Goal: Task Accomplishment & Management: Manage account settings

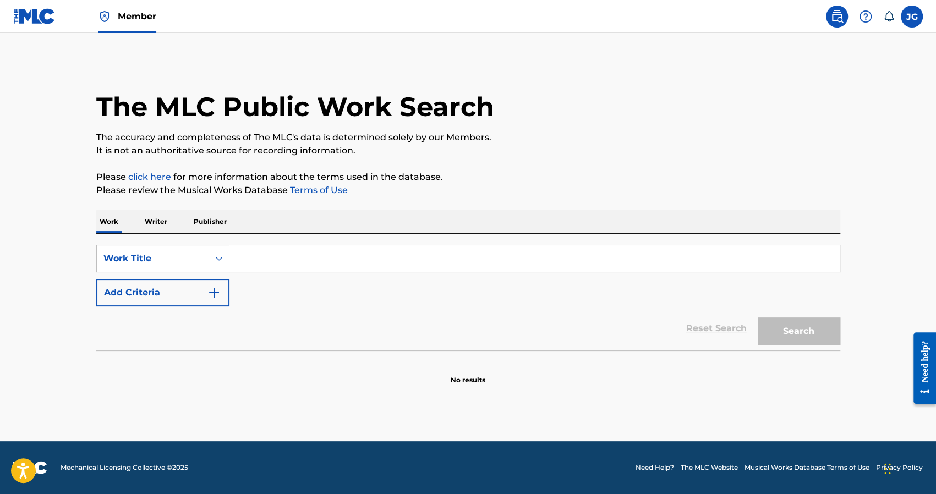
click at [269, 260] on input "Search Form" at bounding box center [535, 258] width 610 height 26
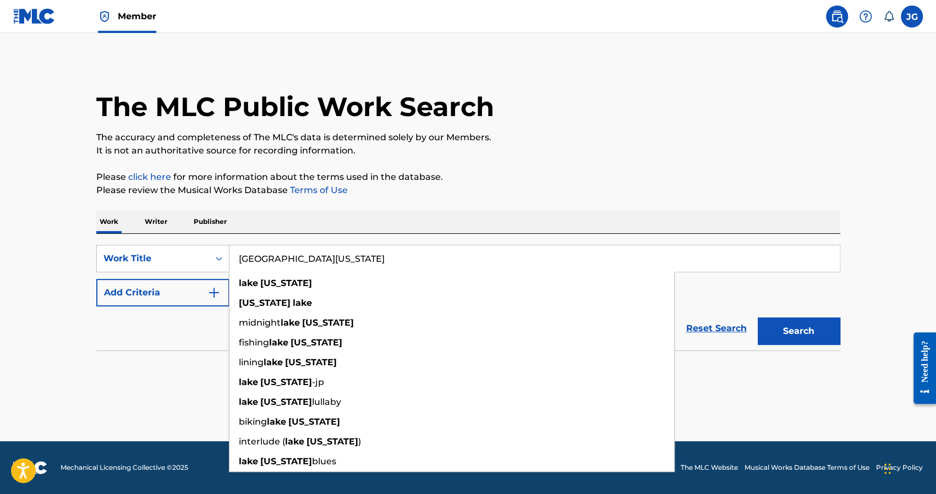
type input "[GEOGRAPHIC_DATA][US_STATE]"
click at [758, 318] on button "Search" at bounding box center [799, 332] width 83 height 28
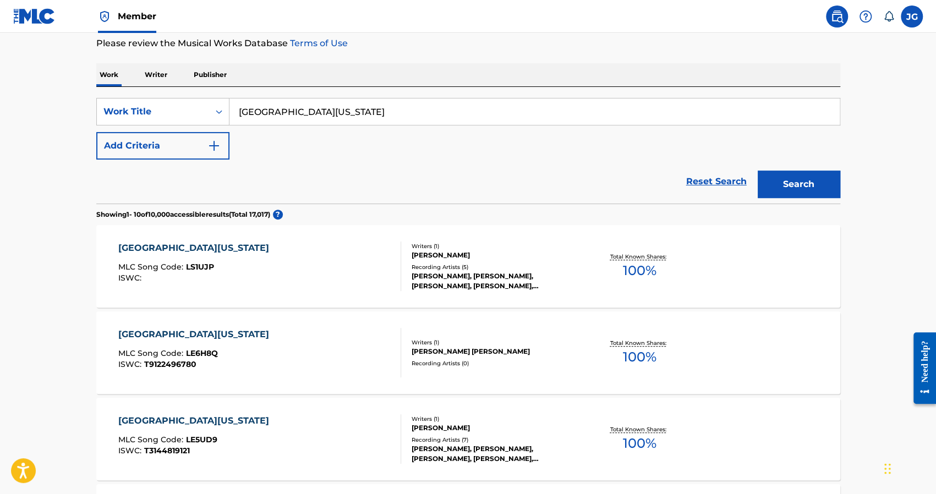
scroll to position [165, 0]
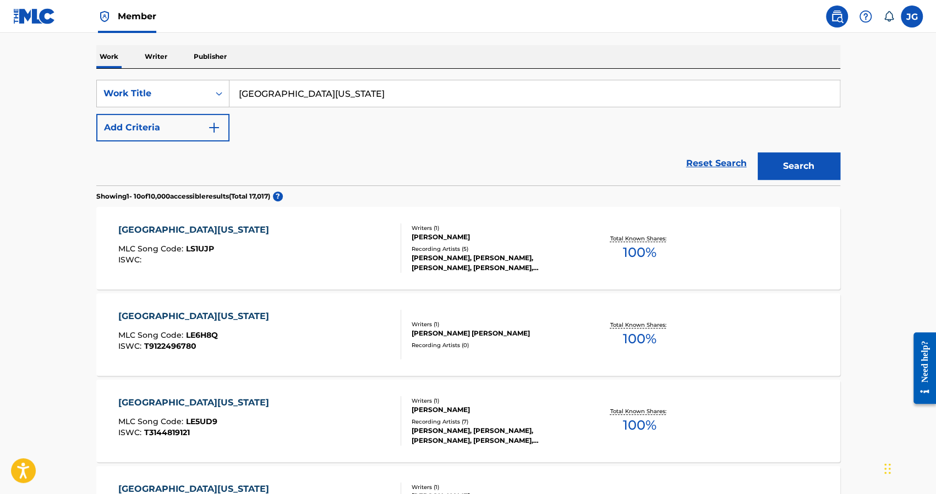
click at [212, 129] on img "Search Form" at bounding box center [213, 127] width 13 height 13
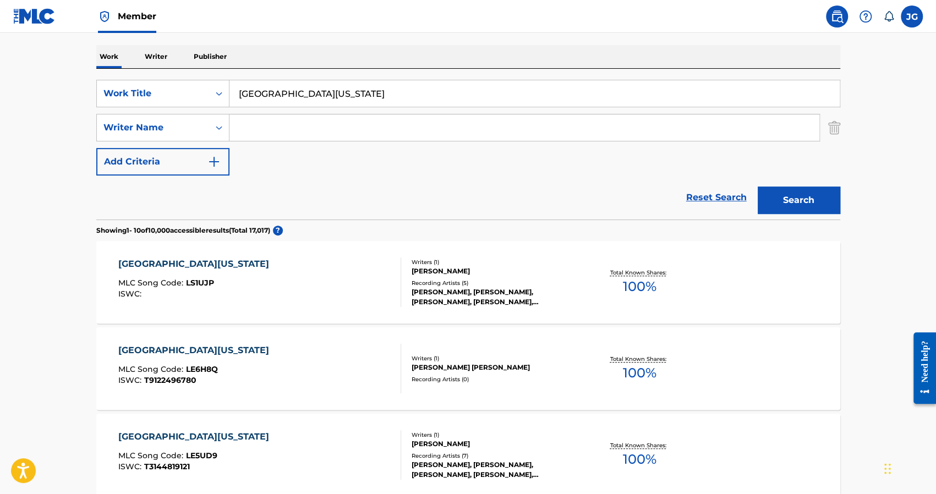
click at [270, 134] on input "Search Form" at bounding box center [525, 127] width 590 height 26
click at [811, 197] on button "Search" at bounding box center [799, 201] width 83 height 28
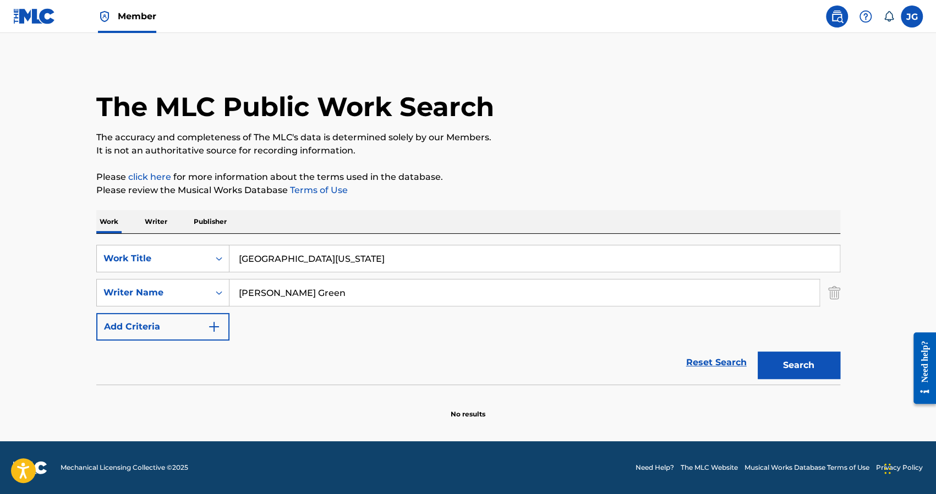
scroll to position [0, 0]
click at [302, 296] on input "James Foster Green" at bounding box center [525, 293] width 590 height 26
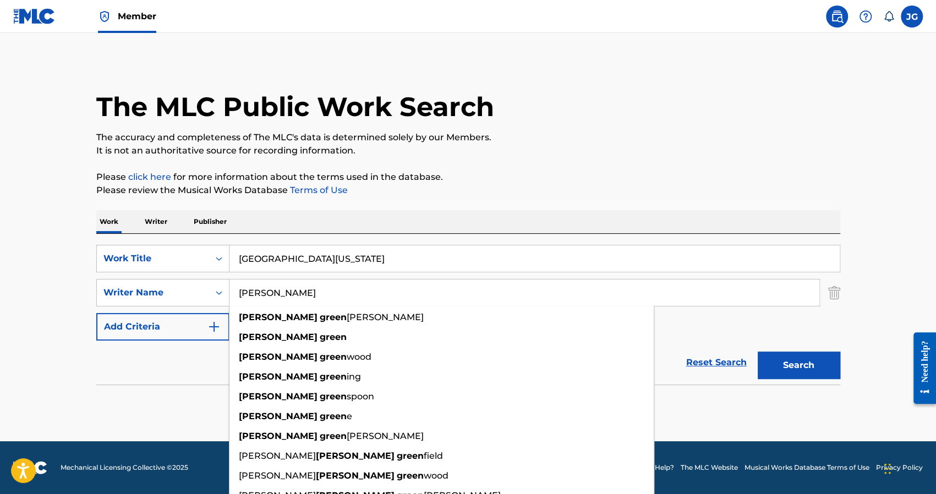
type input "James Green"
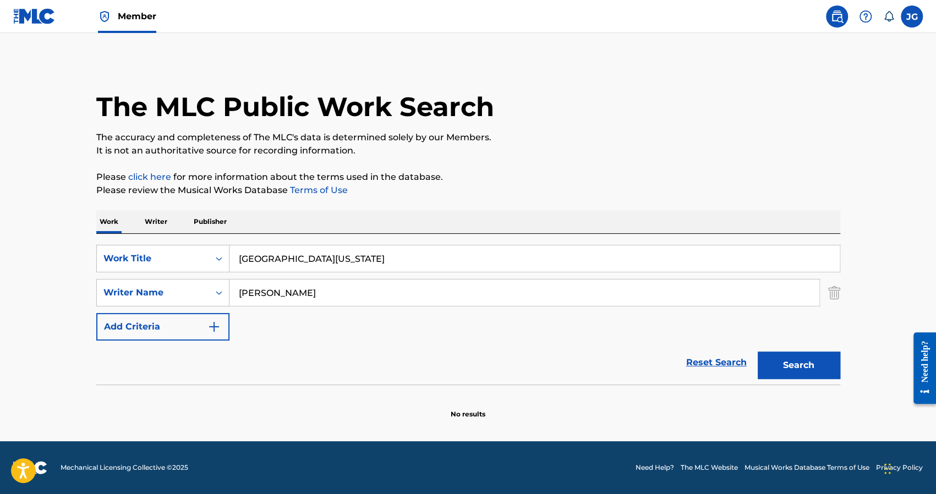
click at [808, 363] on button "Search" at bounding box center [799, 366] width 83 height 28
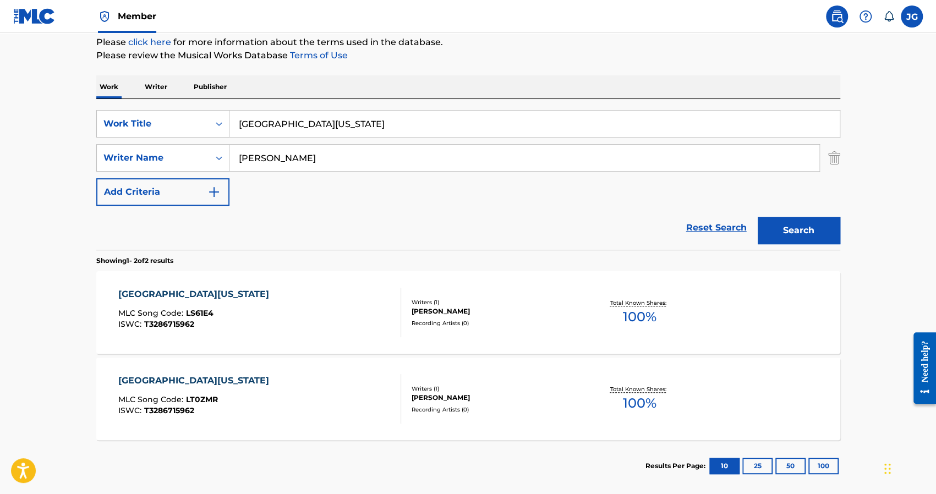
scroll to position [165, 0]
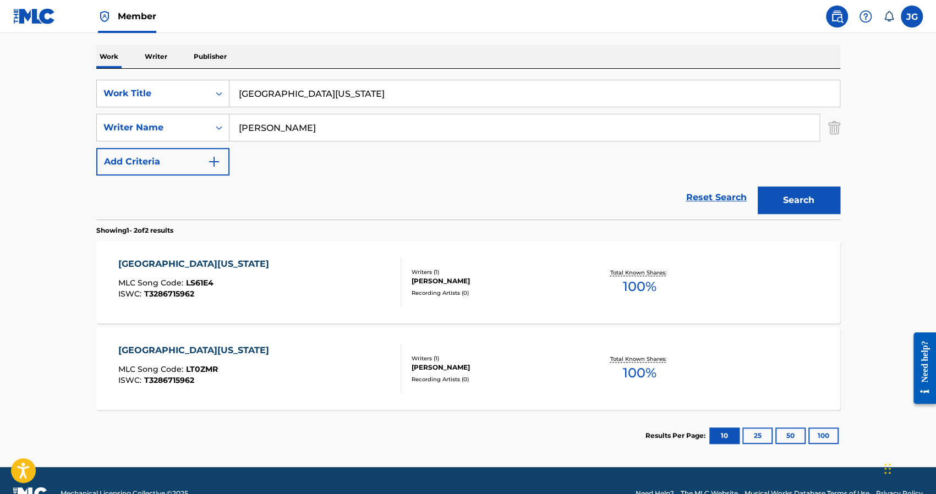
click at [447, 280] on div "JAMES GREEN" at bounding box center [495, 281] width 166 height 10
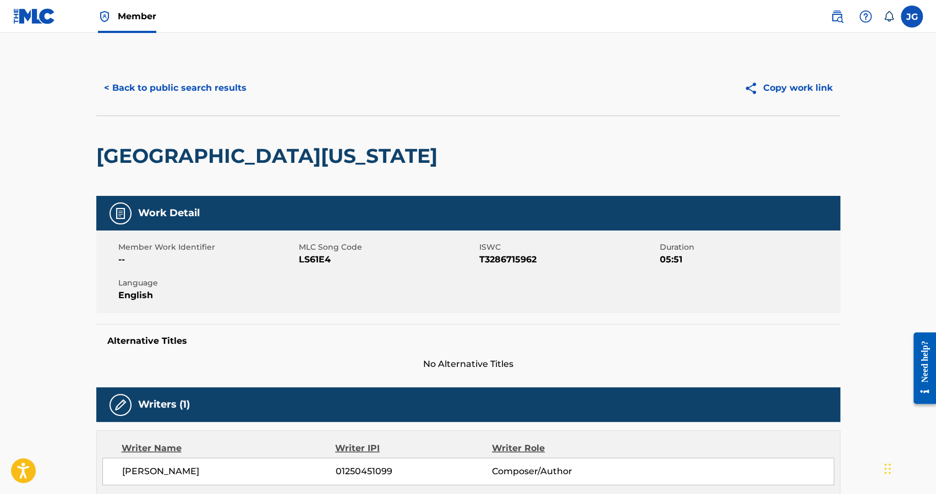
click at [241, 90] on button "< Back to public search results" at bounding box center [175, 88] width 158 height 28
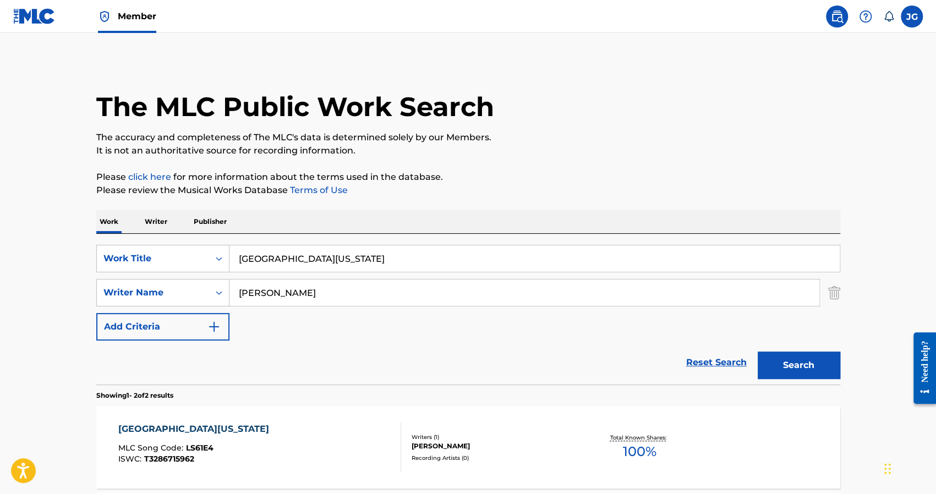
scroll to position [128, 0]
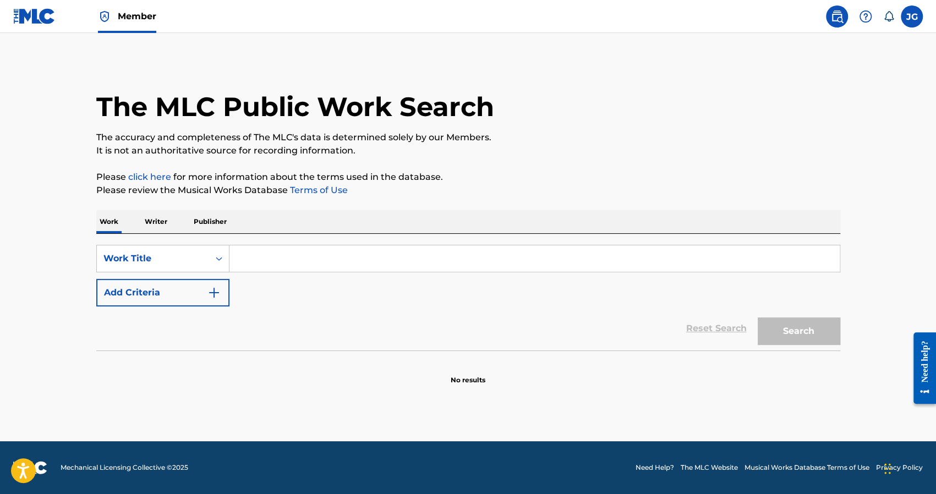
click at [350, 265] on input "Search Form" at bounding box center [535, 258] width 610 height 26
type input "O"
click at [758, 318] on button "Search" at bounding box center [799, 332] width 83 height 28
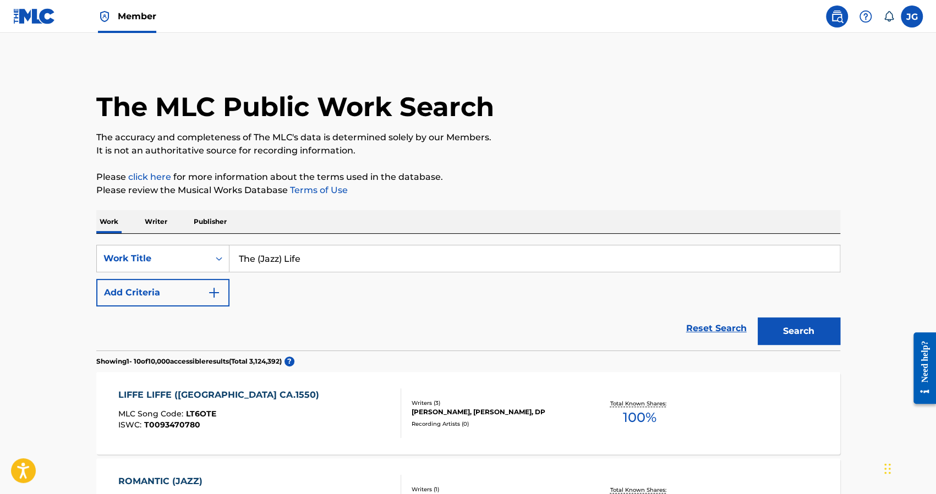
type input "The (Jazz) Life"
click at [758, 318] on button "Search" at bounding box center [799, 332] width 83 height 28
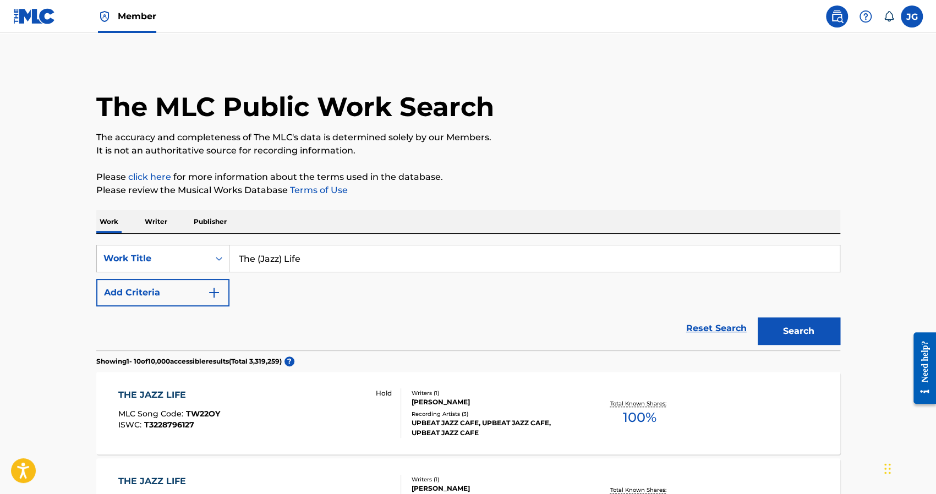
click at [182, 294] on button "Add Criteria" at bounding box center [162, 293] width 133 height 28
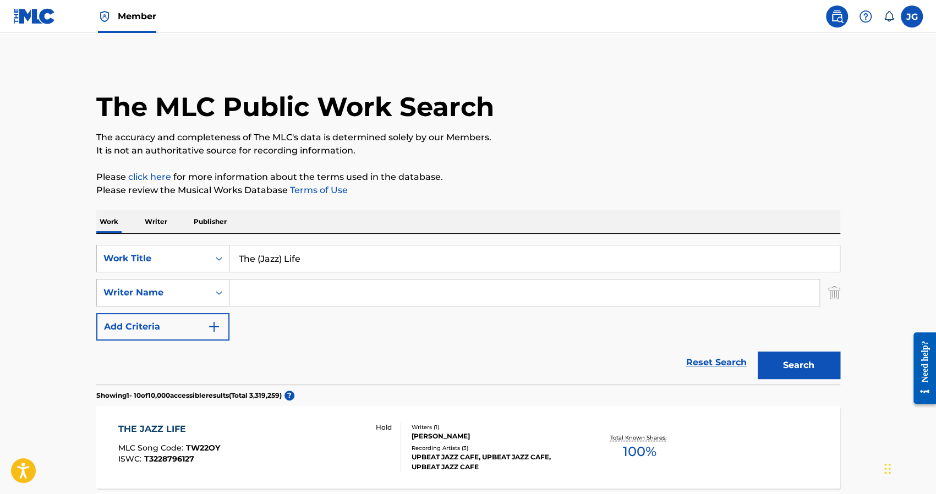
click at [302, 293] on input "Search Form" at bounding box center [525, 293] width 590 height 26
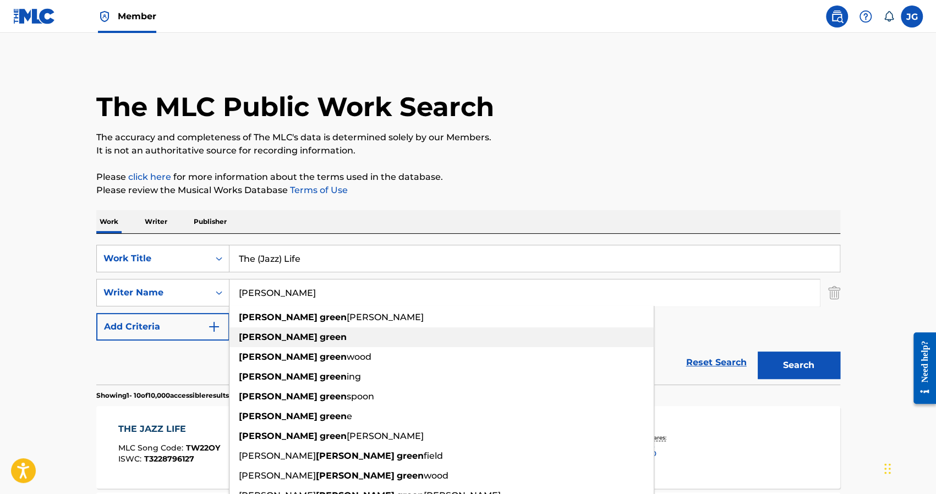
click at [440, 341] on div "james green" at bounding box center [442, 337] width 424 height 20
type input "james green"
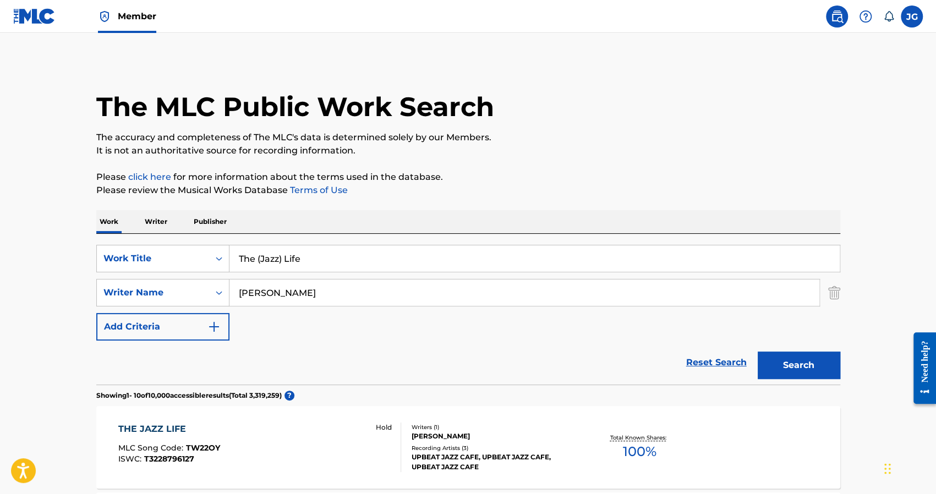
click at [800, 367] on button "Search" at bounding box center [799, 366] width 83 height 28
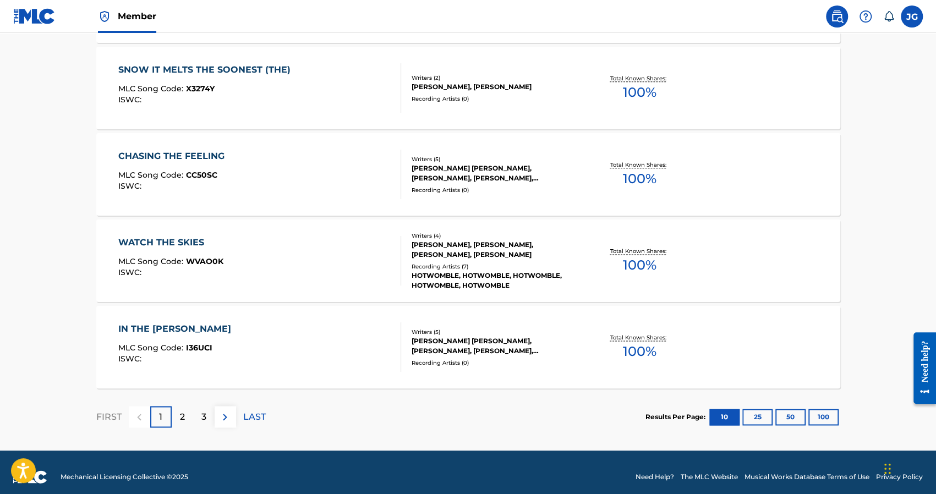
scroll to position [881, 0]
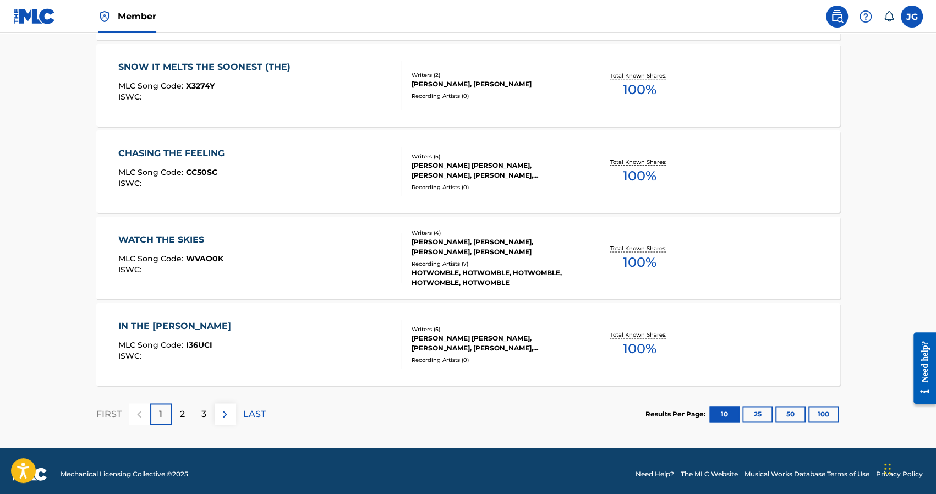
click at [261, 410] on p "LAST" at bounding box center [254, 414] width 23 height 13
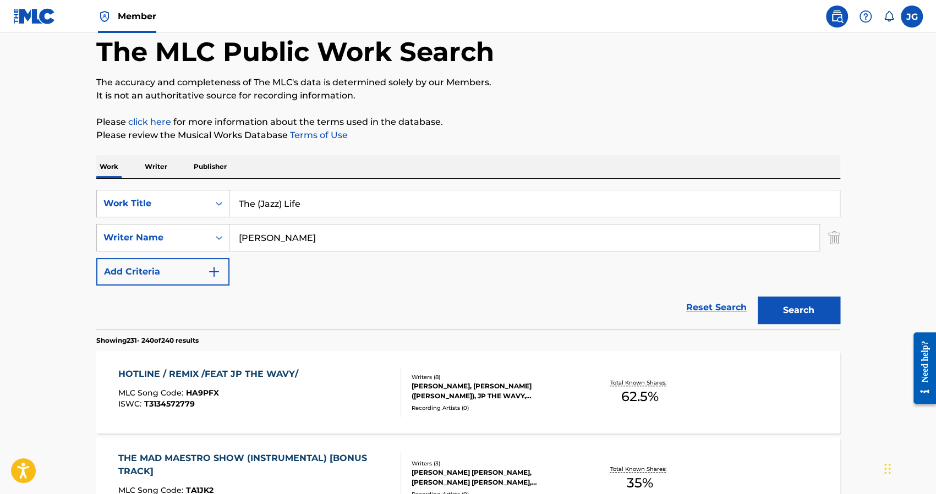
scroll to position [0, 0]
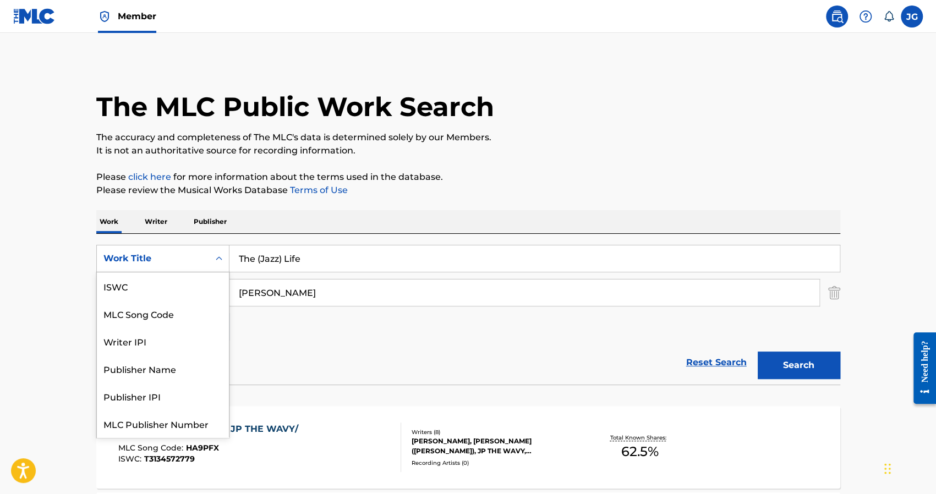
click at [218, 261] on icon "Search Form" at bounding box center [219, 258] width 11 height 11
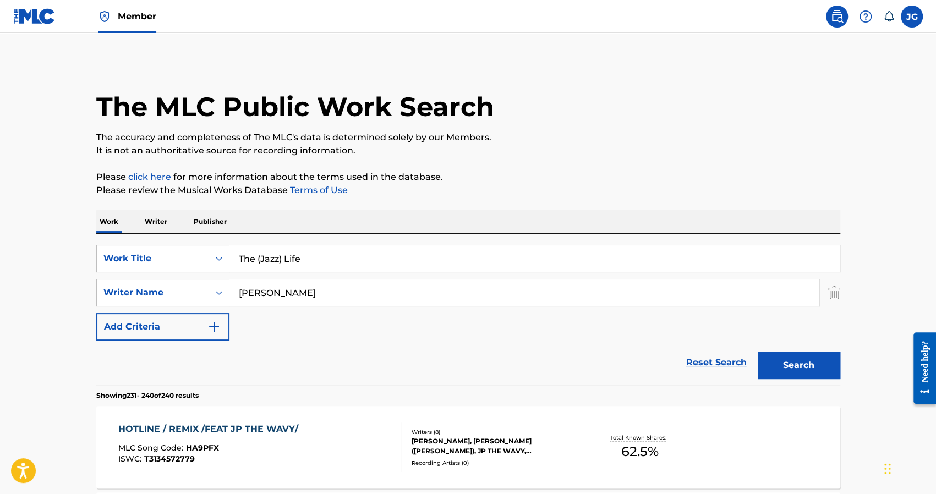
click at [304, 332] on div "SearchWithCriteriac3a4b6f0-9432-445e-b9a2-66d47536cc3c Work Title The (Jazz) Li…" at bounding box center [468, 293] width 744 height 96
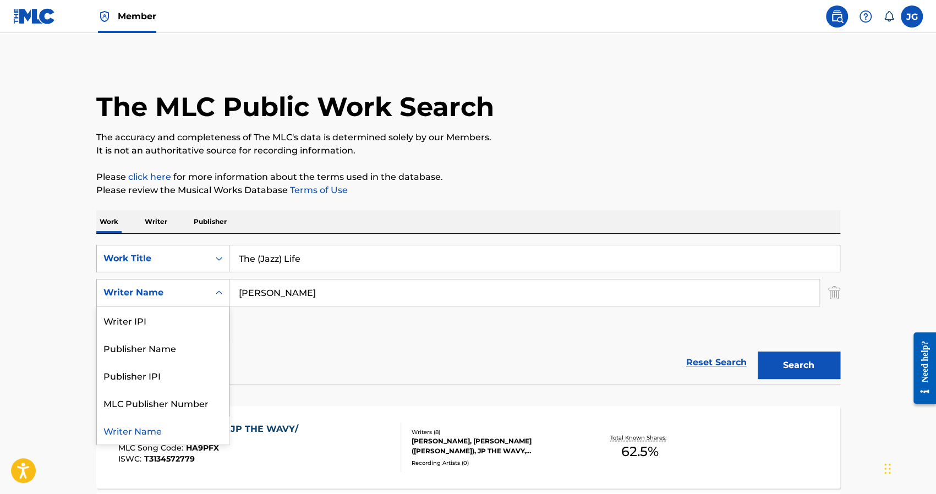
click at [220, 297] on icon "Search Form" at bounding box center [219, 292] width 11 height 11
click at [189, 316] on div "Writer IPI" at bounding box center [163, 321] width 132 height 28
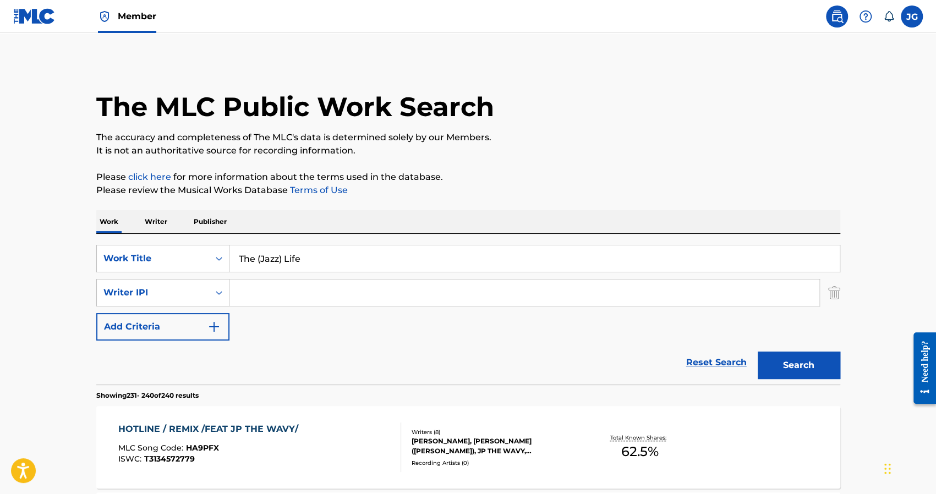
click at [287, 292] on input "Search Form" at bounding box center [525, 293] width 590 height 26
type input "1250451099"
click at [811, 362] on button "Search" at bounding box center [799, 366] width 83 height 28
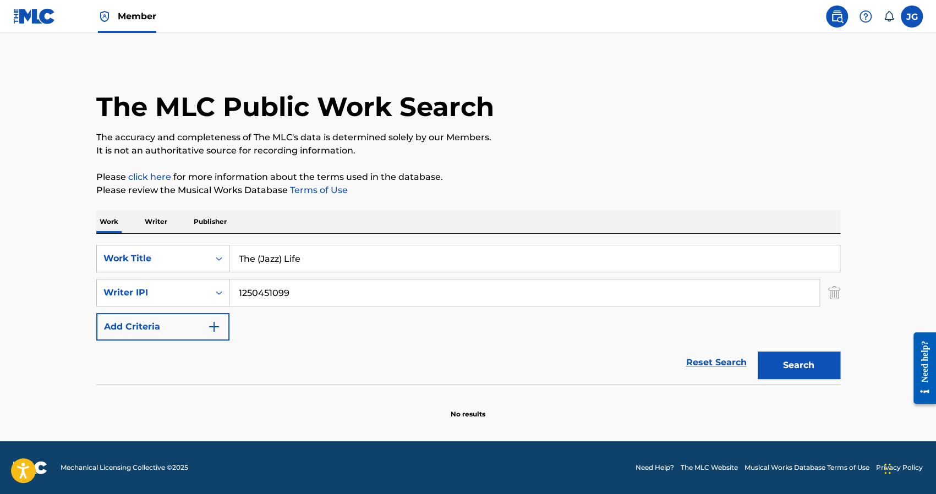
click at [297, 263] on input "The (Jazz) Life" at bounding box center [535, 258] width 610 height 26
click at [369, 272] on div "SearchWithCriteriac3a4b6f0-9432-445e-b9a2-66d47536cc3c Work Title The (Jazz) Li…" at bounding box center [468, 293] width 744 height 96
click at [360, 255] on input "The (Jazz) Life" at bounding box center [535, 258] width 610 height 26
type input "T"
click at [332, 262] on input "Search Form" at bounding box center [535, 258] width 610 height 26
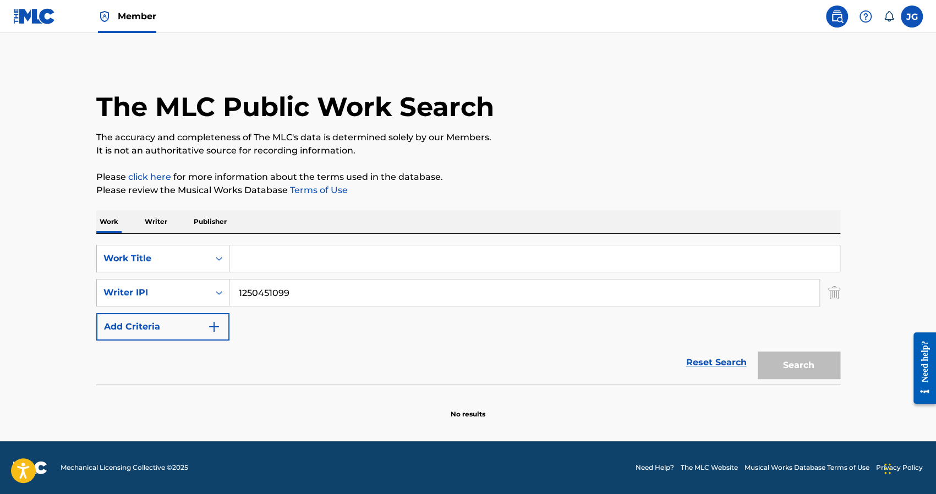
click at [297, 294] on input "1250451099" at bounding box center [525, 293] width 590 height 26
type input "1"
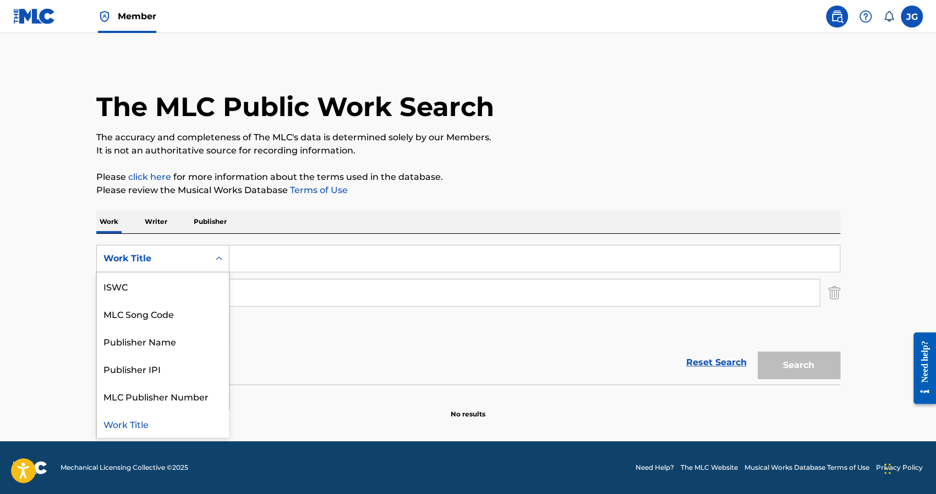
click at [218, 261] on icon "Search Form" at bounding box center [219, 258] width 11 height 11
click at [121, 290] on div "ISWC" at bounding box center [163, 286] width 132 height 28
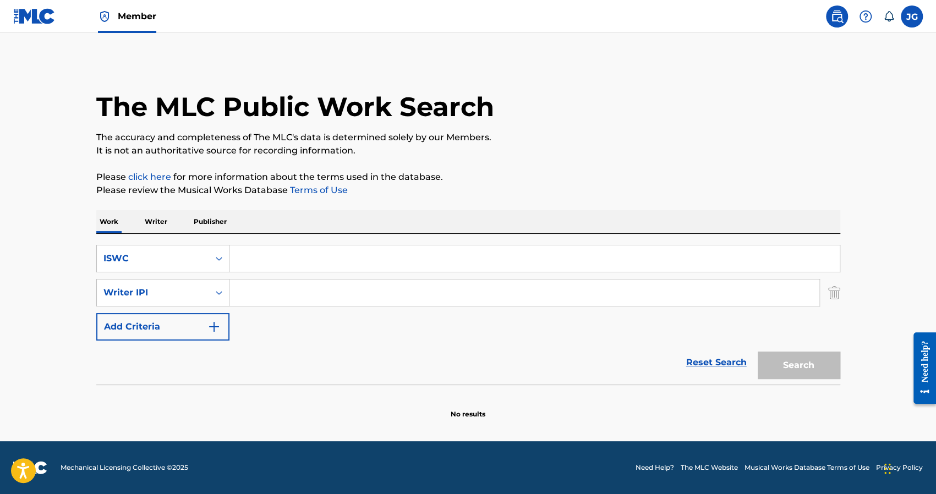
click at [911, 20] on label at bounding box center [912, 17] width 22 height 22
click at [912, 17] on input "[PERSON_NAME] [PERSON_NAME] Green [EMAIL_ADDRESS][DOMAIN_NAME] Notification Pre…" at bounding box center [912, 17] width 0 height 0
click at [871, 70] on p "[PERSON_NAME] Green" at bounding box center [874, 64] width 84 height 13
click at [912, 17] on input "[PERSON_NAME] [PERSON_NAME] Green [EMAIL_ADDRESS][DOMAIN_NAME] Notification Pre…" at bounding box center [912, 17] width 0 height 0
click at [806, 138] on link "Profile" at bounding box center [804, 137] width 22 height 10
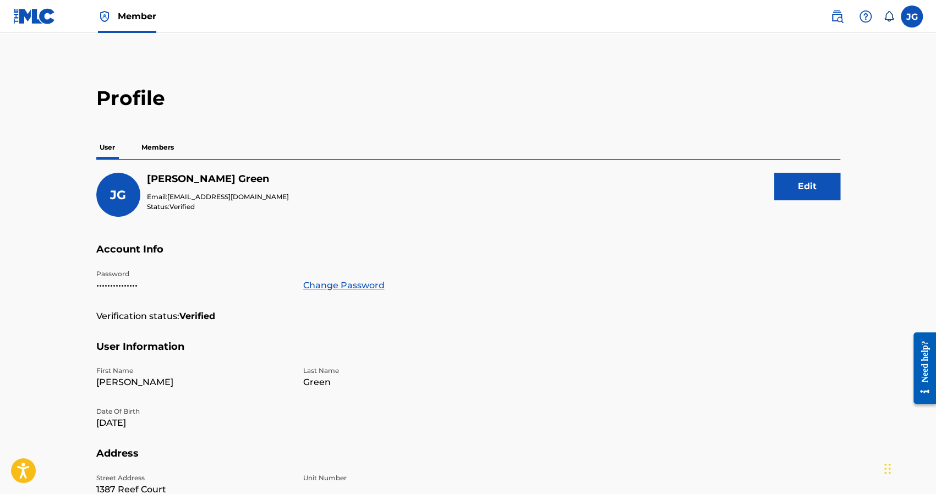
click at [143, 9] on link "Member" at bounding box center [127, 16] width 58 height 32
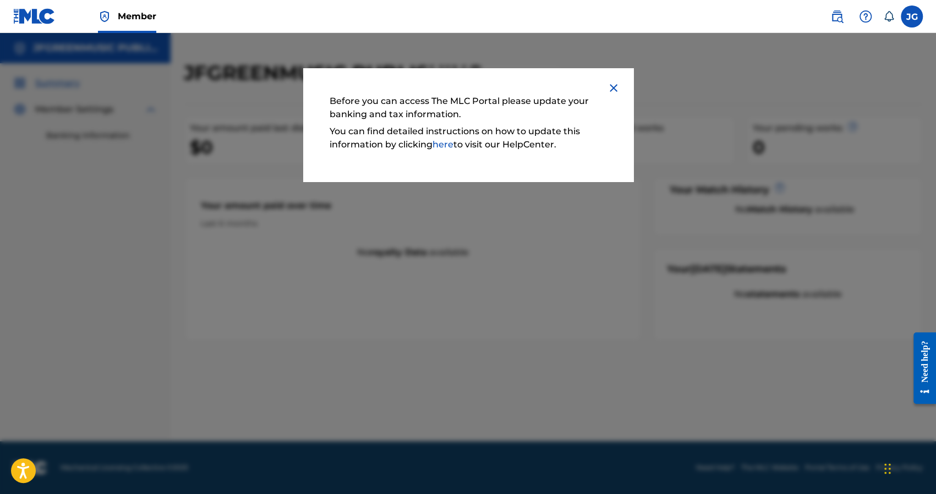
click at [446, 146] on link "here" at bounding box center [443, 144] width 21 height 10
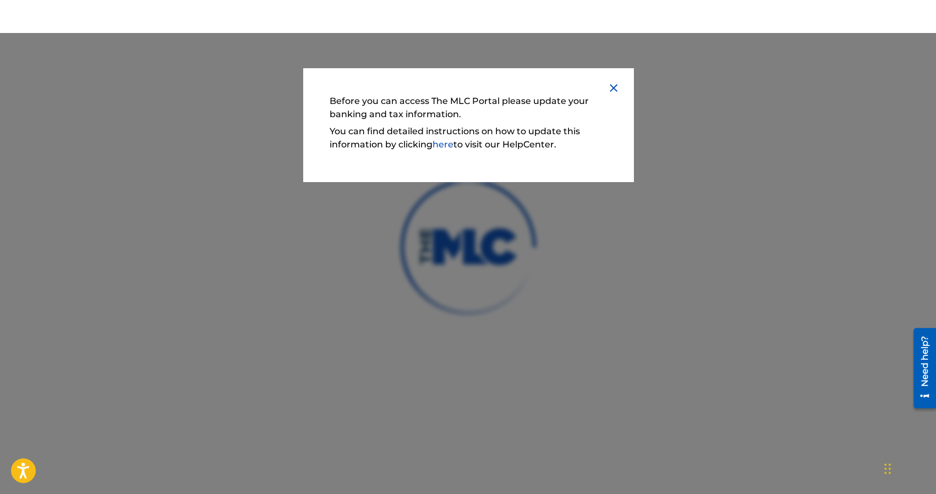
click at [615, 91] on img at bounding box center [613, 87] width 13 height 13
click at [609, 89] on img at bounding box center [613, 87] width 13 height 13
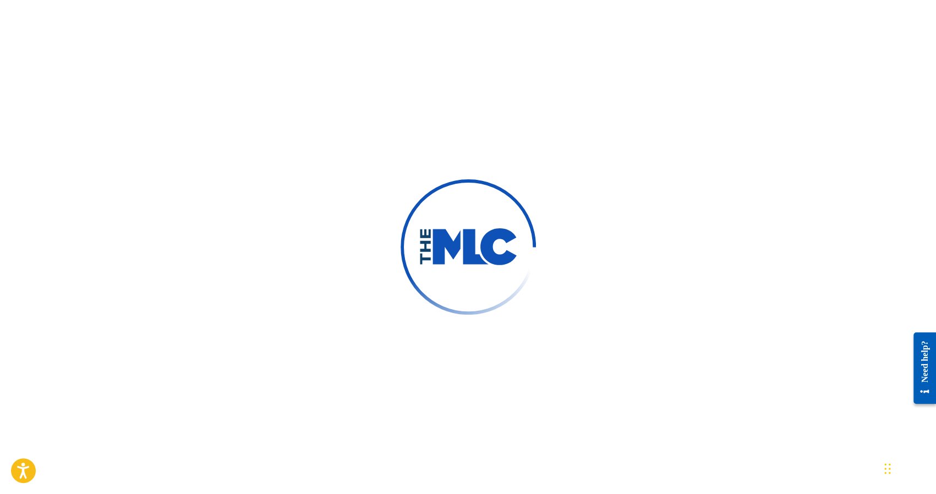
click at [724, 124] on div at bounding box center [468, 247] width 936 height 494
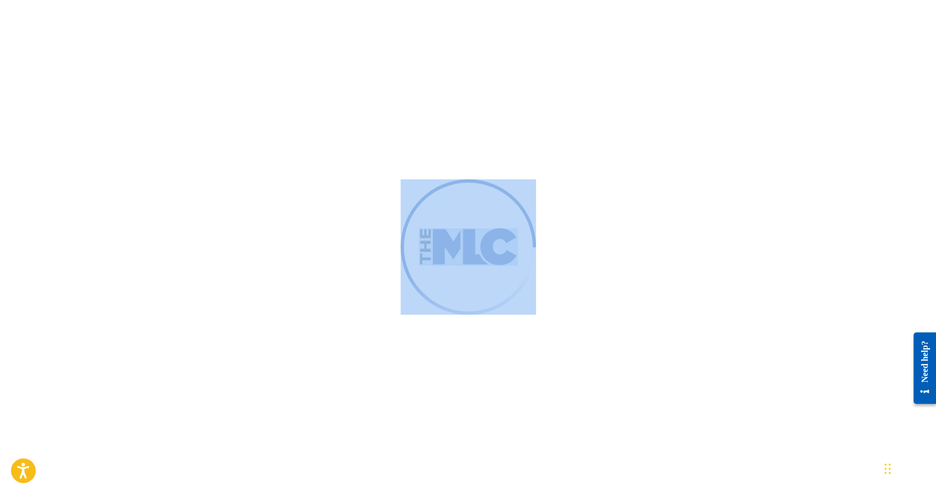
click at [724, 124] on div at bounding box center [468, 247] width 936 height 494
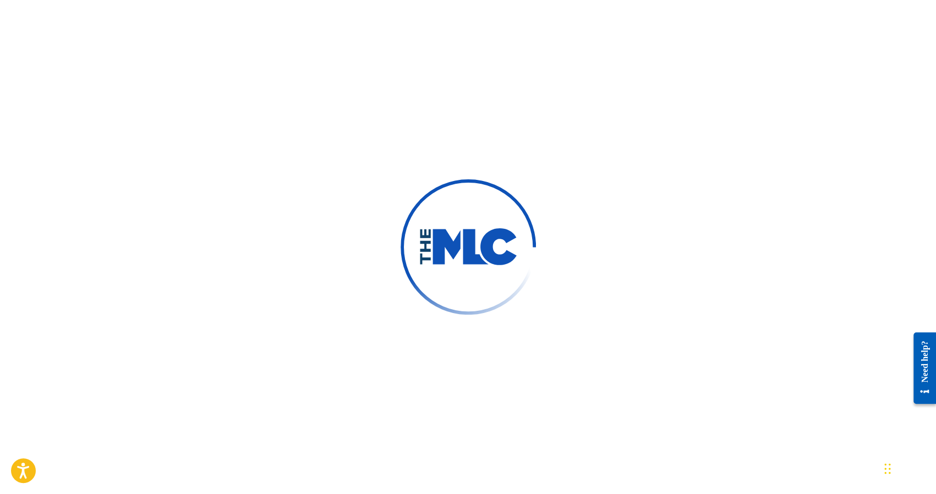
click at [724, 124] on div at bounding box center [468, 247] width 936 height 494
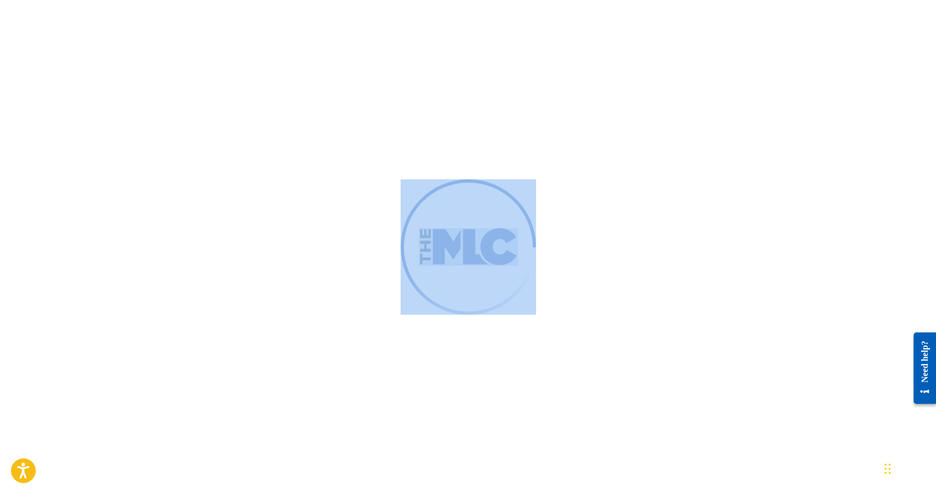
click at [724, 124] on div at bounding box center [468, 247] width 936 height 494
click at [451, 196] on img at bounding box center [468, 247] width 171 height 171
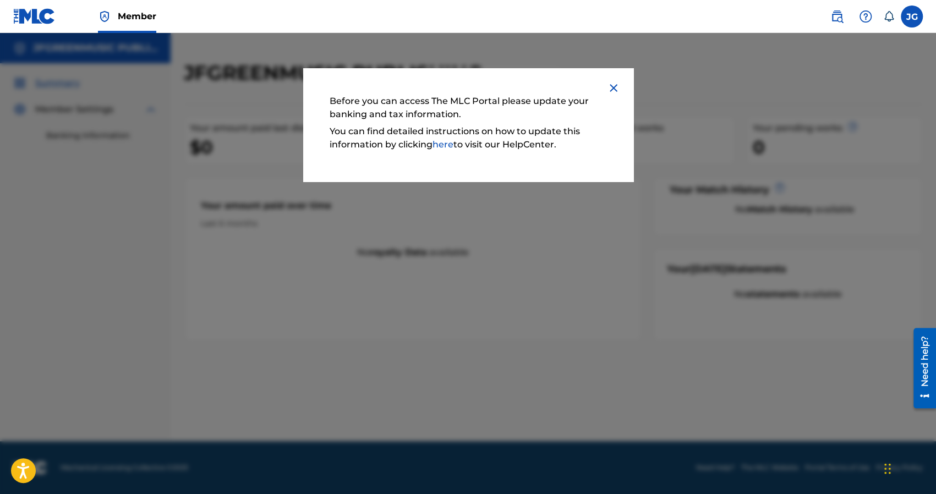
click at [612, 89] on img at bounding box center [613, 87] width 13 height 13
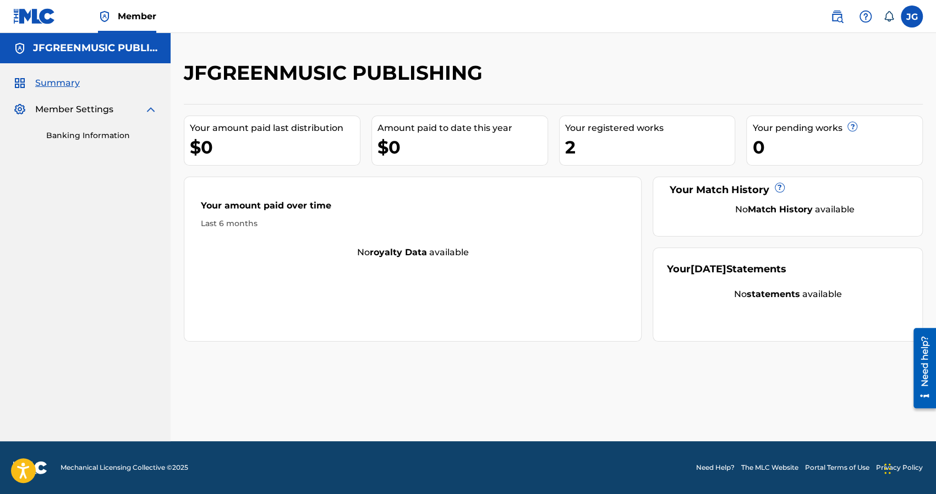
click at [51, 83] on span "Summary" at bounding box center [57, 83] width 45 height 13
click at [77, 134] on link "Banking Information" at bounding box center [101, 136] width 111 height 12
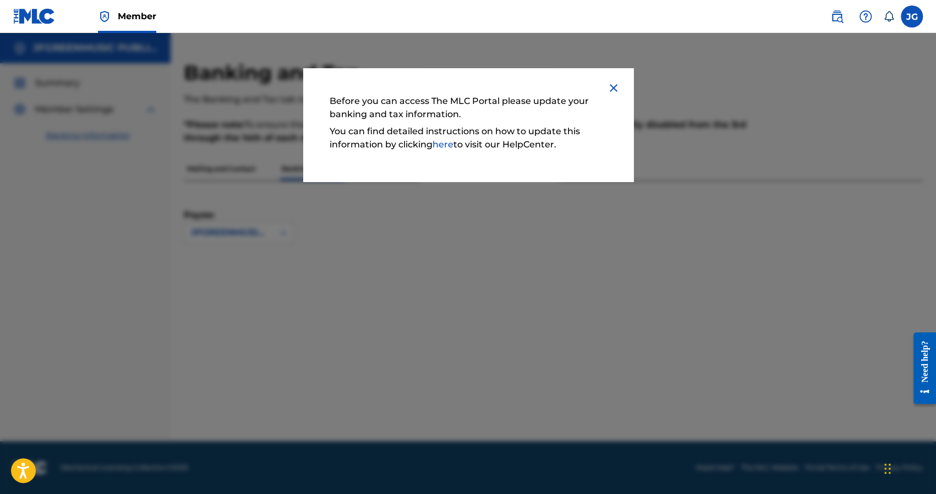
click at [614, 89] on img at bounding box center [613, 87] width 13 height 13
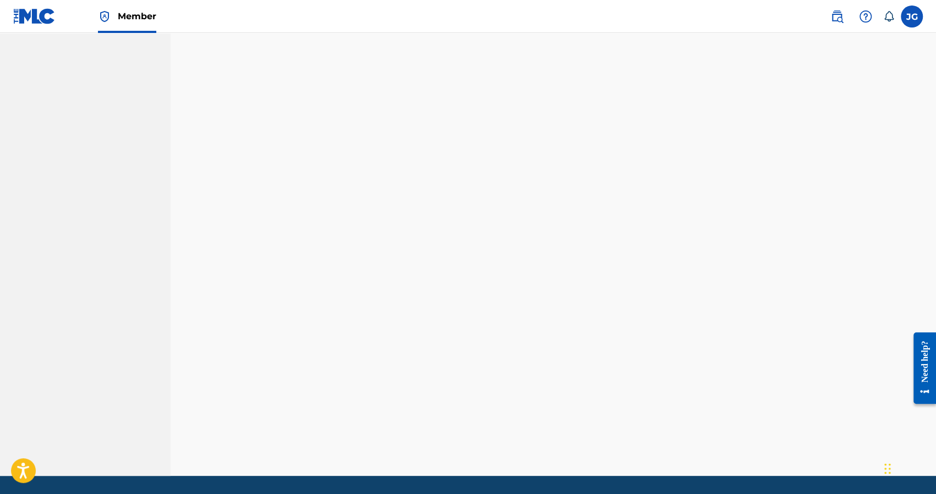
scroll to position [114, 0]
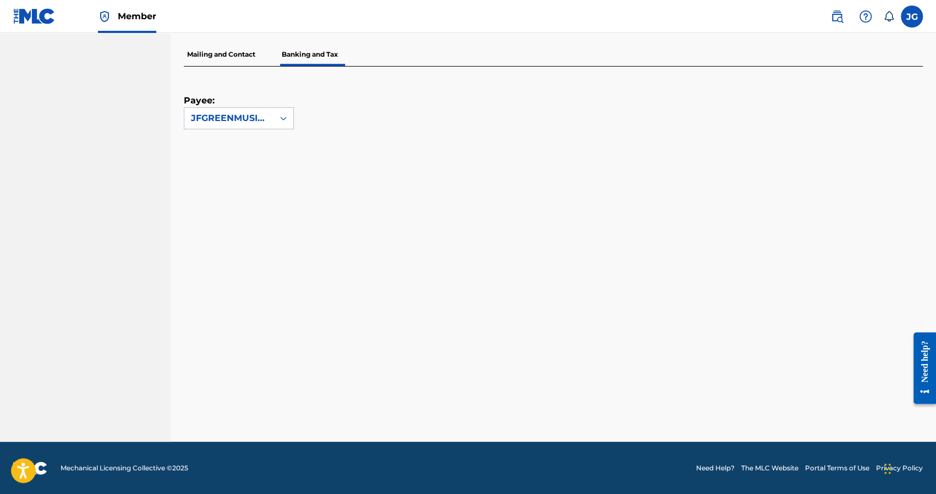
click at [144, 18] on span "Member" at bounding box center [137, 16] width 39 height 13
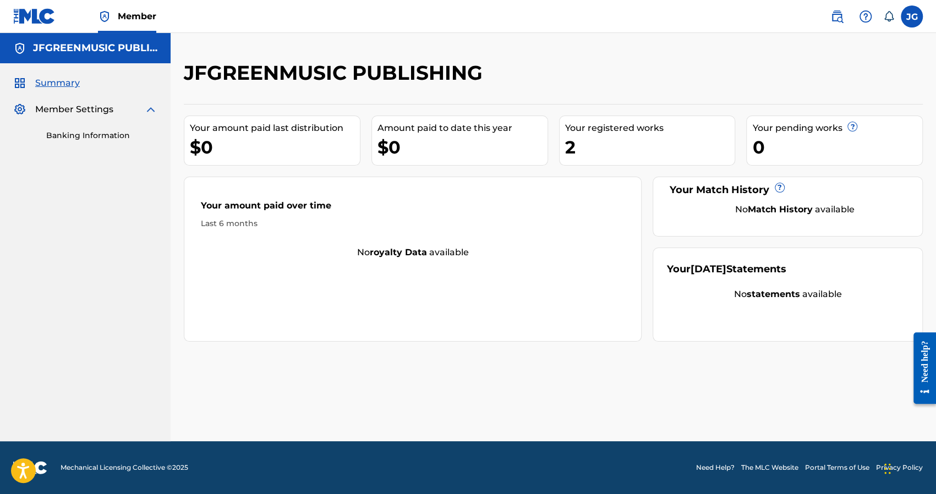
click at [152, 110] on img at bounding box center [150, 109] width 13 height 13
click at [65, 84] on span "Summary" at bounding box center [57, 83] width 45 height 13
click at [34, 80] on link "Summary" at bounding box center [46, 83] width 67 height 13
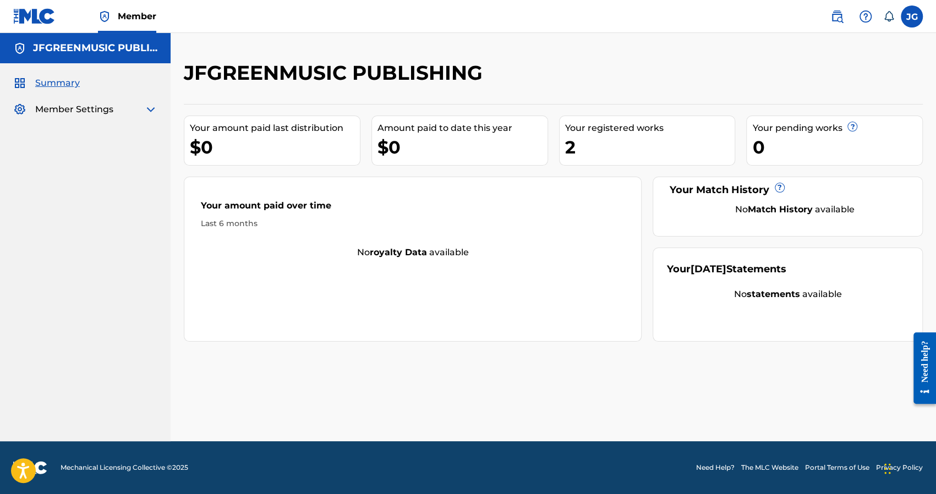
click at [905, 16] on label at bounding box center [912, 17] width 22 height 22
click at [912, 17] on input "JG James Foster Green jfgreen@msu.edu Notification Preferences Profile Log out" at bounding box center [912, 17] width 0 height 0
click at [871, 63] on p "James Foster Green" at bounding box center [874, 64] width 84 height 13
click at [912, 17] on input "JG James Foster Green jfgreen@msu.edu Notification Preferences Profile Log out" at bounding box center [912, 17] width 0 height 0
click at [804, 136] on link "Profile" at bounding box center [804, 137] width 22 height 10
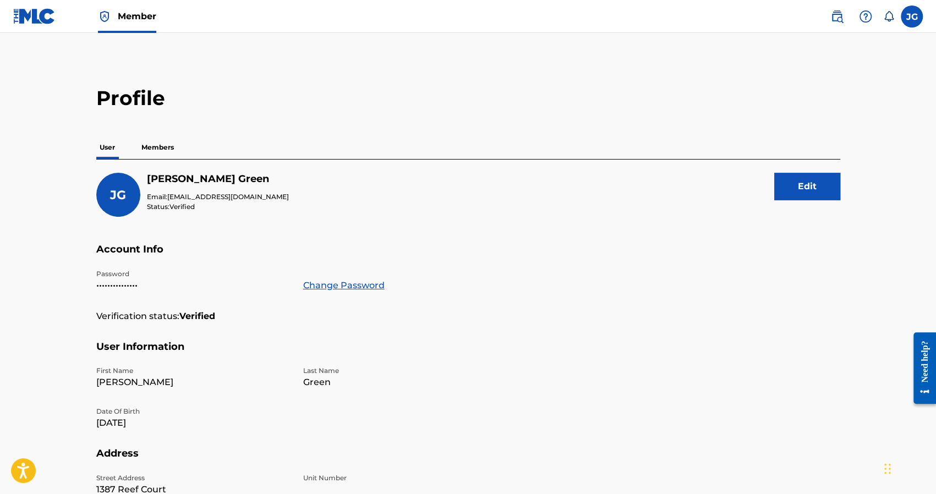
click at [35, 12] on img at bounding box center [34, 16] width 42 height 16
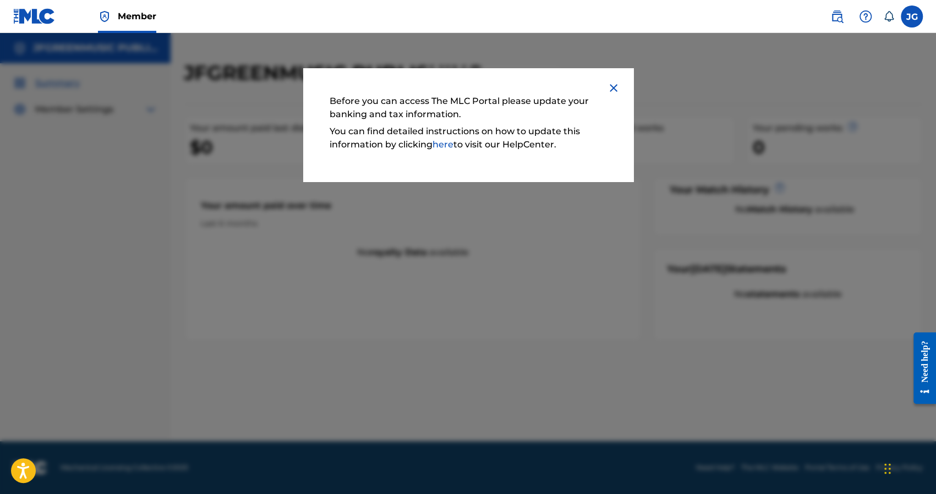
click at [613, 88] on img at bounding box center [613, 87] width 13 height 13
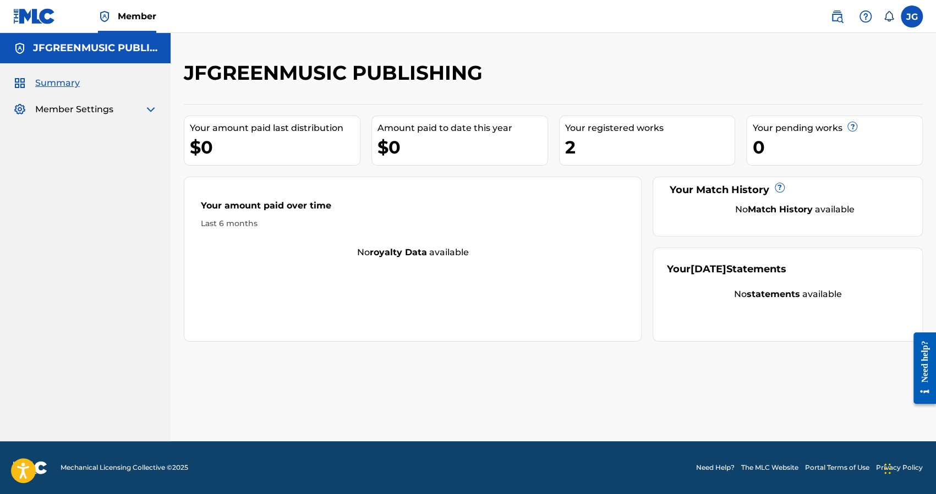
click at [837, 18] on img at bounding box center [837, 16] width 13 height 13
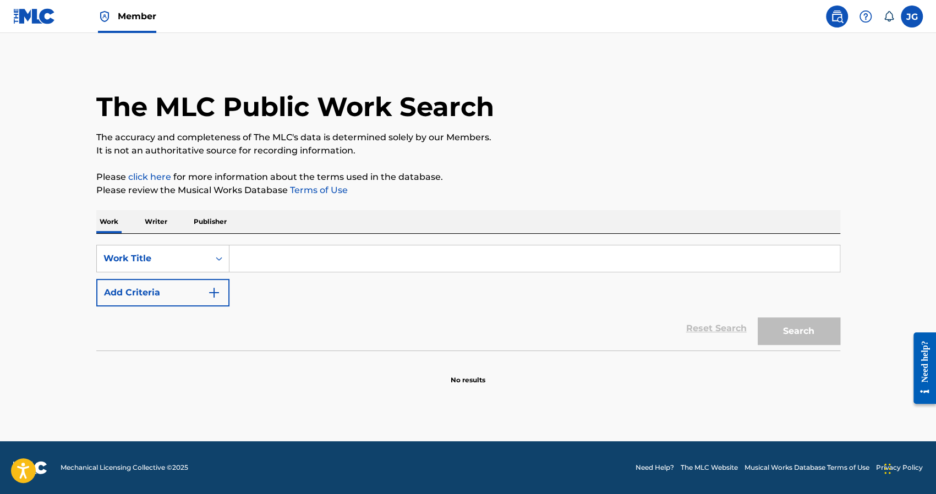
click at [865, 15] on img at bounding box center [865, 16] width 13 height 13
click at [878, 73] on p "View portal intro" at bounding box center [866, 72] width 94 height 26
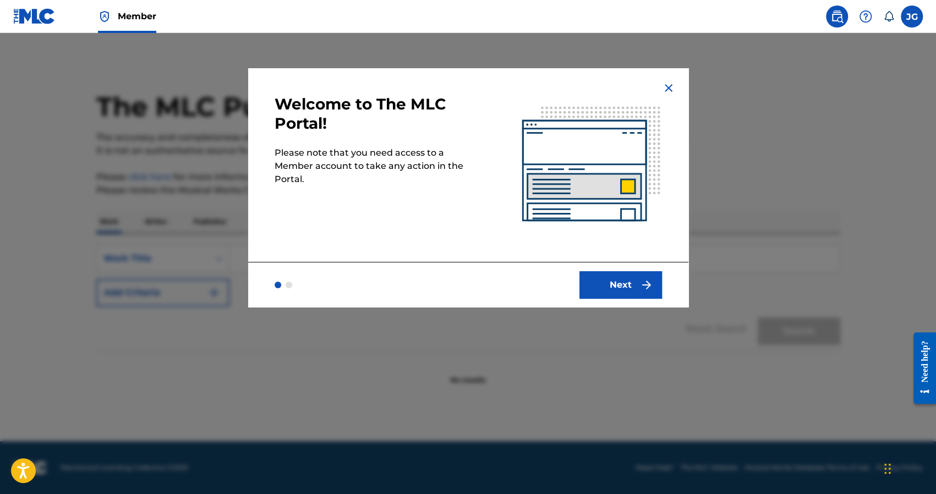
click at [635, 276] on button "Next" at bounding box center [621, 285] width 83 height 28
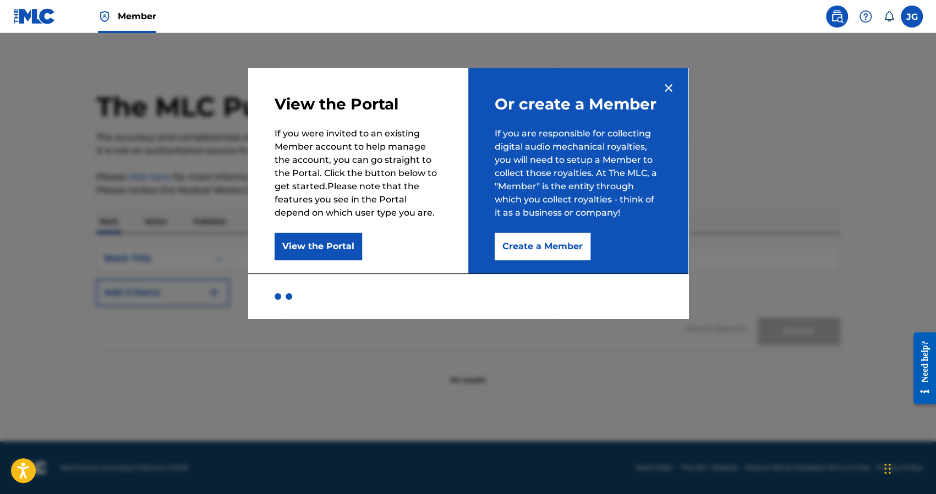
click at [667, 84] on img at bounding box center [668, 87] width 13 height 13
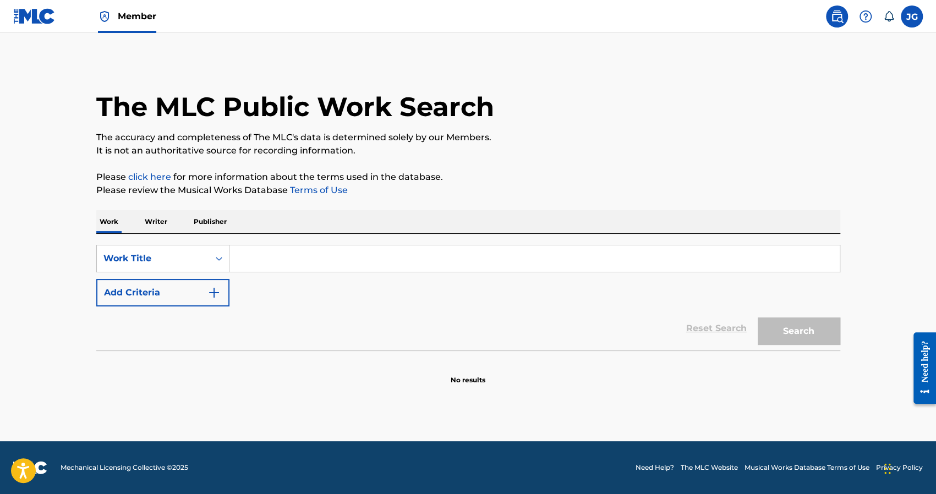
click at [127, 15] on span "Member" at bounding box center [137, 16] width 39 height 13
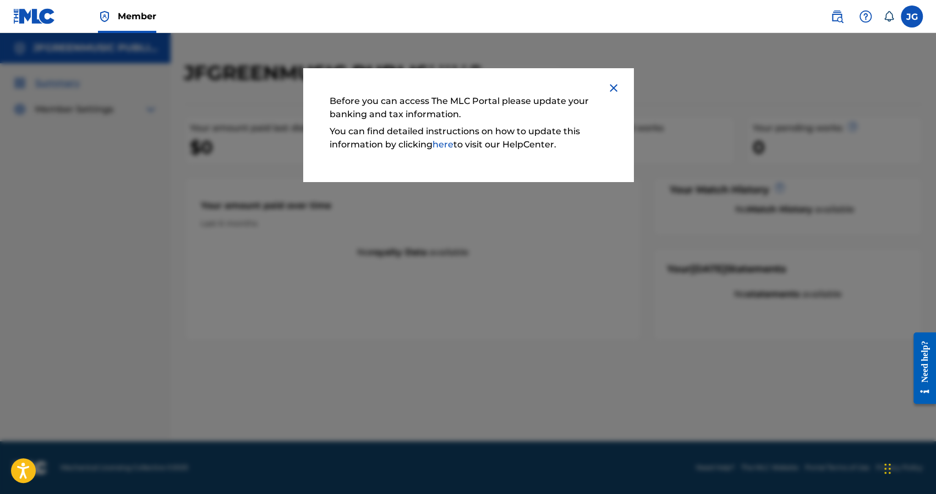
click at [613, 90] on img at bounding box center [613, 87] width 13 height 13
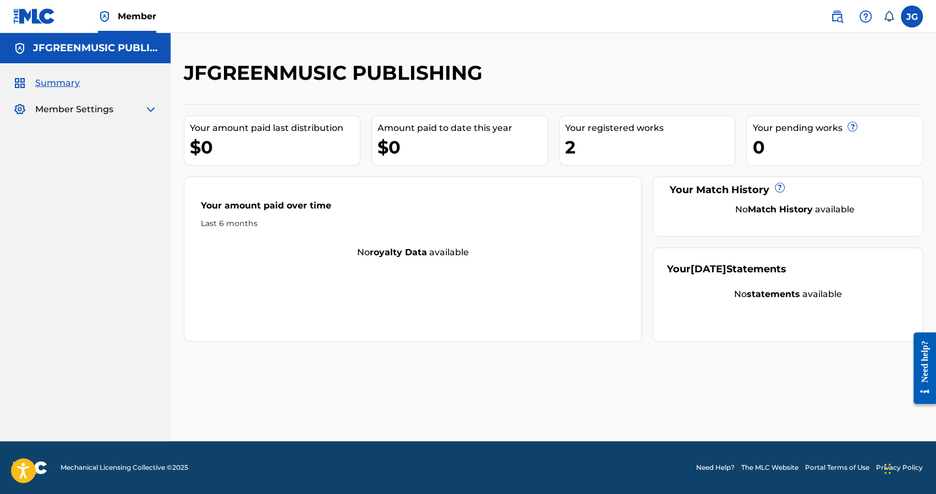
click at [91, 51] on h5 "JFGREENMUSIC PUBLISHING" at bounding box center [95, 48] width 124 height 13
click at [57, 82] on span "Summary" at bounding box center [57, 83] width 45 height 13
click at [14, 83] on img at bounding box center [19, 83] width 13 height 13
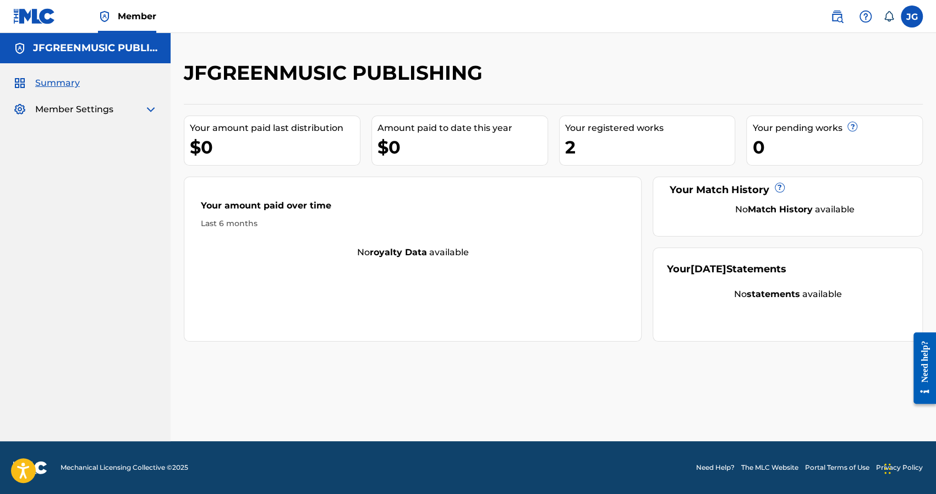
click at [913, 19] on label at bounding box center [912, 17] width 22 height 22
click at [912, 17] on input "[PERSON_NAME] [PERSON_NAME] Green [EMAIL_ADDRESS][DOMAIN_NAME] Notification Pre…" at bounding box center [912, 17] width 0 height 0
click at [811, 139] on link "Profile" at bounding box center [804, 137] width 22 height 10
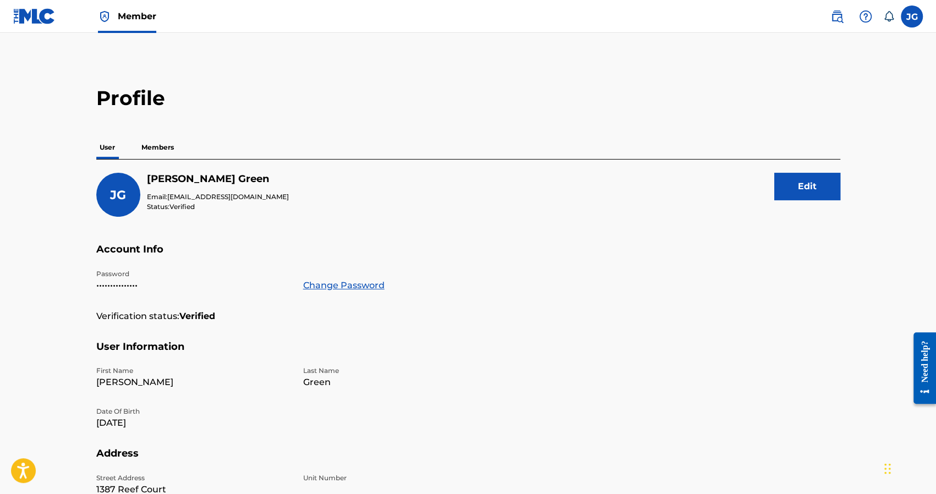
click at [163, 150] on p "Members" at bounding box center [157, 147] width 39 height 23
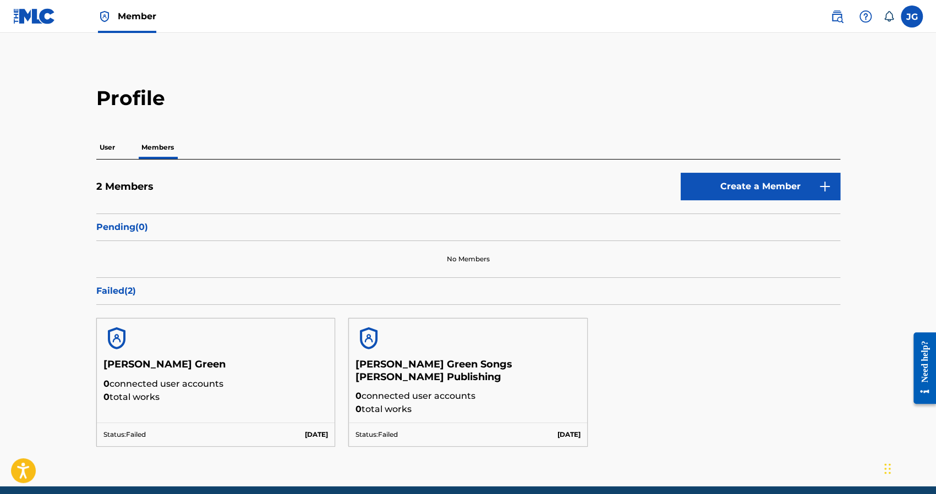
click at [119, 14] on span "Member" at bounding box center [137, 16] width 39 height 13
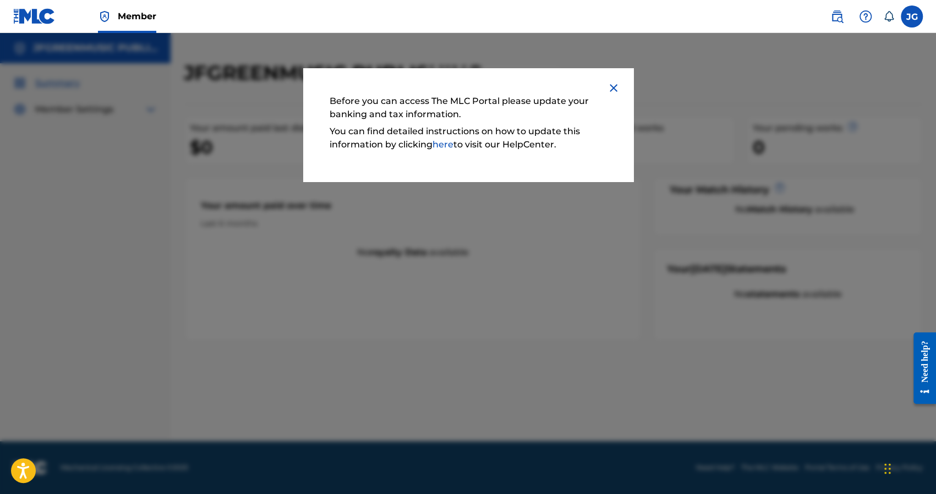
click at [612, 90] on img at bounding box center [613, 87] width 13 height 13
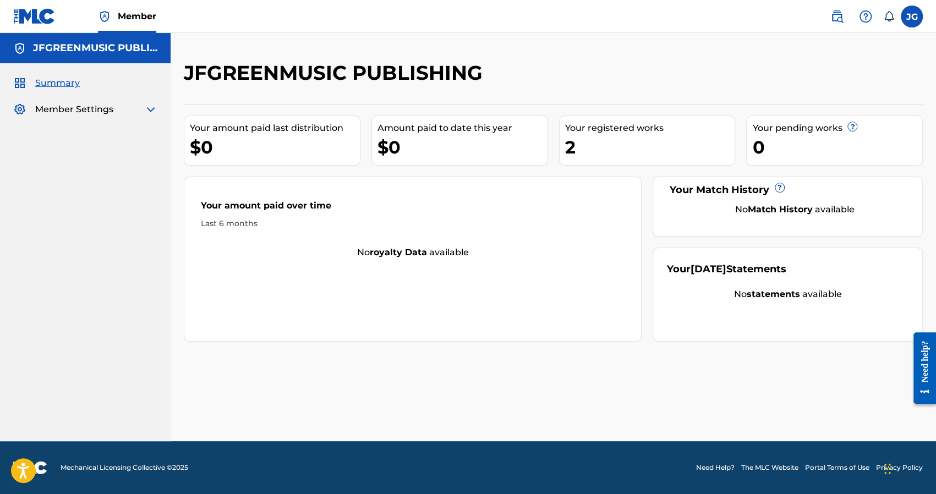
click at [596, 147] on div "2" at bounding box center [650, 147] width 170 height 25
click at [802, 148] on div "0" at bounding box center [837, 147] width 170 height 25
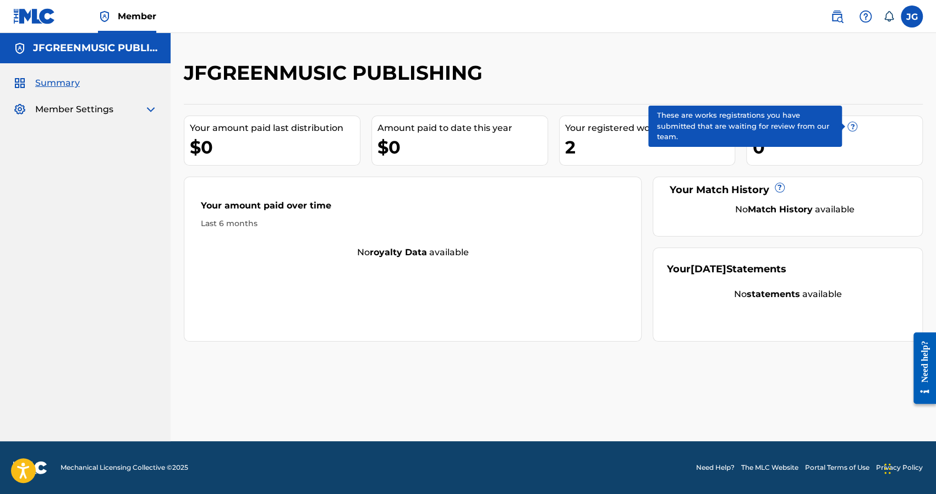
click at [852, 124] on span "?" at bounding box center [852, 126] width 9 height 9
click at [854, 127] on span "?" at bounding box center [852, 126] width 9 height 9
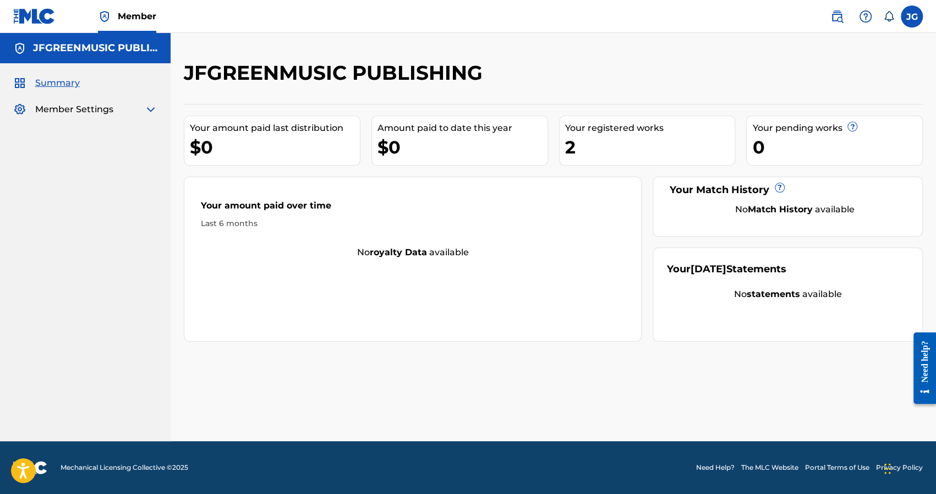
click at [830, 133] on div "Your pending works ?" at bounding box center [837, 128] width 170 height 13
click at [838, 21] on img at bounding box center [837, 16] width 13 height 13
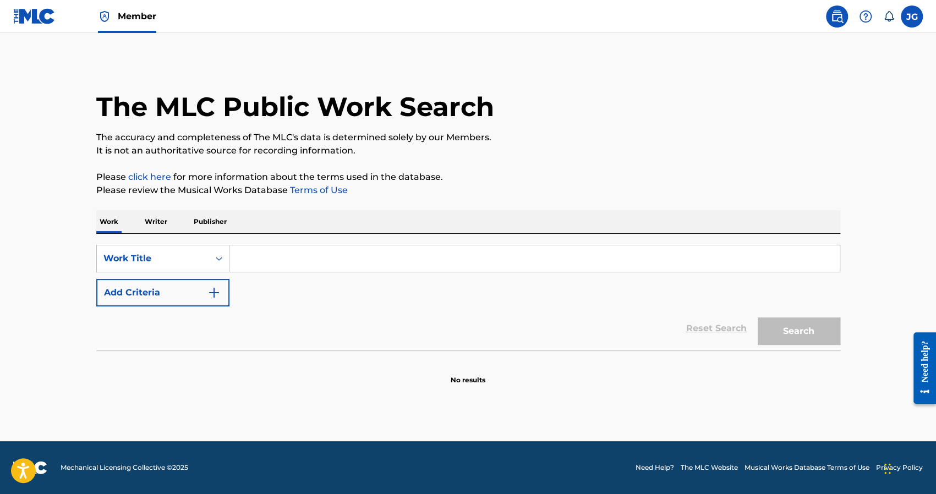
click at [124, 14] on span "Member" at bounding box center [137, 16] width 39 height 13
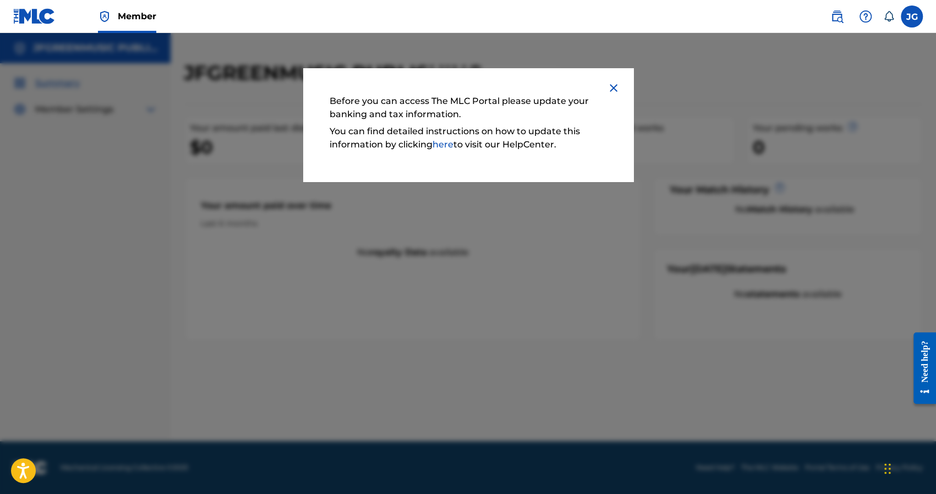
click at [43, 17] on img at bounding box center [34, 16] width 42 height 16
click at [617, 88] on img at bounding box center [613, 87] width 13 height 13
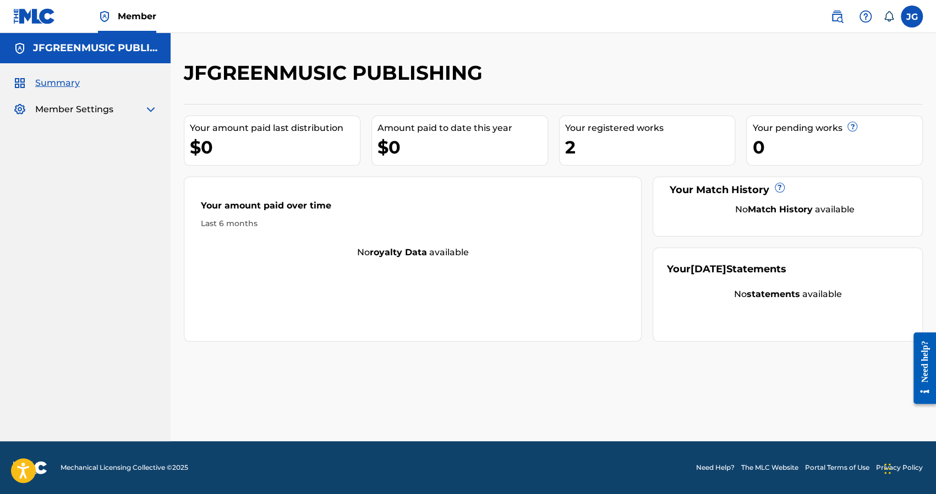
click at [907, 13] on label at bounding box center [912, 17] width 22 height 22
click at [912, 17] on input "[PERSON_NAME] [PERSON_NAME] Green [EMAIL_ADDRESS][DOMAIN_NAME] Notification Pre…" at bounding box center [912, 17] width 0 height 0
click at [833, 62] on p "James Foster Green" at bounding box center [874, 64] width 84 height 13
click at [912, 17] on input "[PERSON_NAME] [PERSON_NAME] Green [EMAIL_ADDRESS][DOMAIN_NAME] Notification Pre…" at bounding box center [912, 17] width 0 height 0
click at [823, 119] on link "Notification Preferences" at bounding box center [833, 118] width 81 height 10
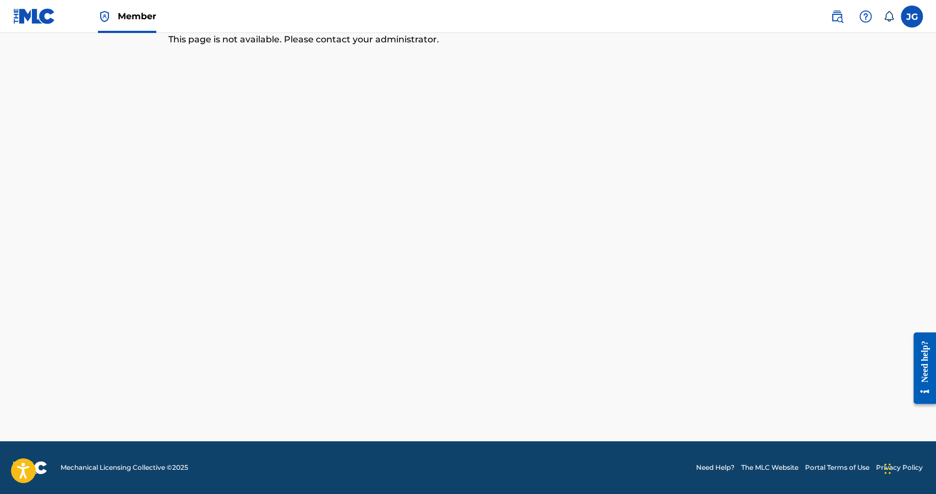
click at [904, 9] on label at bounding box center [912, 17] width 22 height 22
click at [912, 17] on input "[PERSON_NAME] [PERSON_NAME] Green [EMAIL_ADDRESS][DOMAIN_NAME] Notification Pre…" at bounding box center [912, 17] width 0 height 0
click at [811, 137] on link "Profile" at bounding box center [804, 137] width 22 height 10
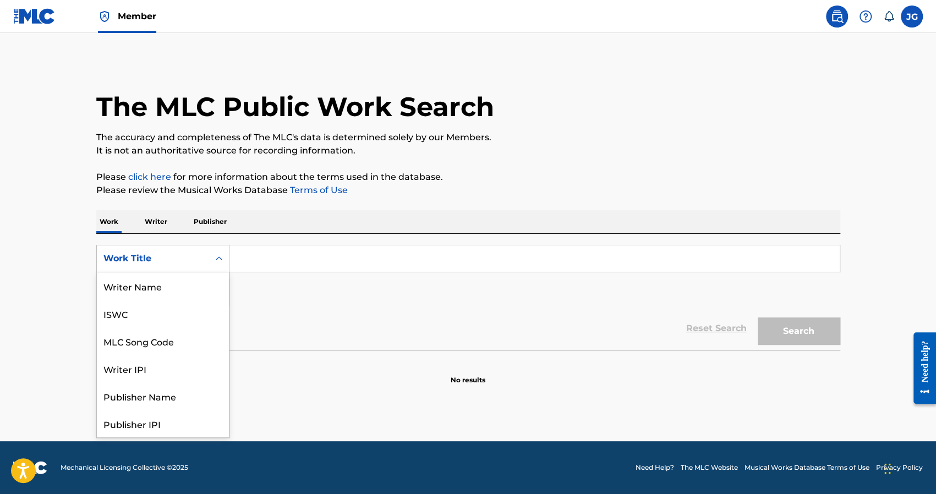
click at [215, 258] on icon "Search Form" at bounding box center [219, 258] width 11 height 11
click at [835, 12] on img at bounding box center [837, 16] width 13 height 13
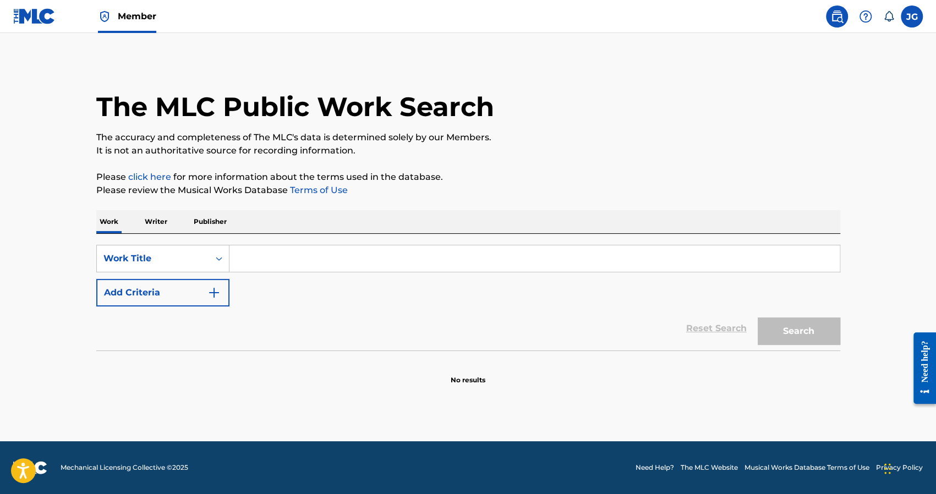
click at [381, 254] on input "Search Form" at bounding box center [535, 258] width 610 height 26
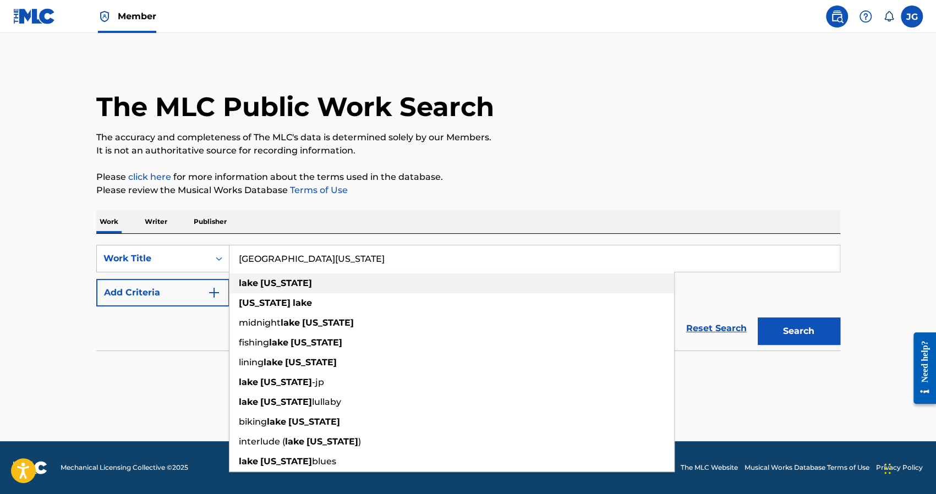
click at [264, 286] on strong "[US_STATE]" at bounding box center [286, 283] width 52 height 10
type input "[GEOGRAPHIC_DATA][US_STATE]"
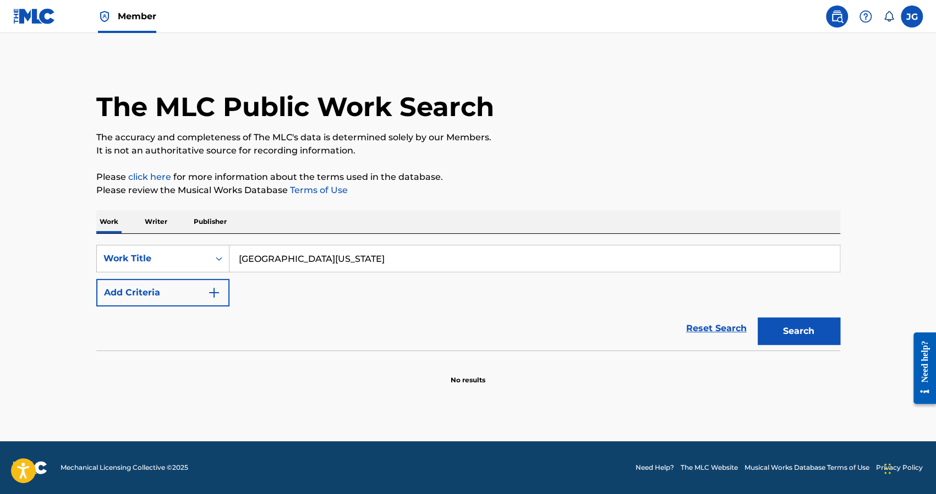
click at [165, 296] on button "Add Criteria" at bounding box center [162, 293] width 133 height 28
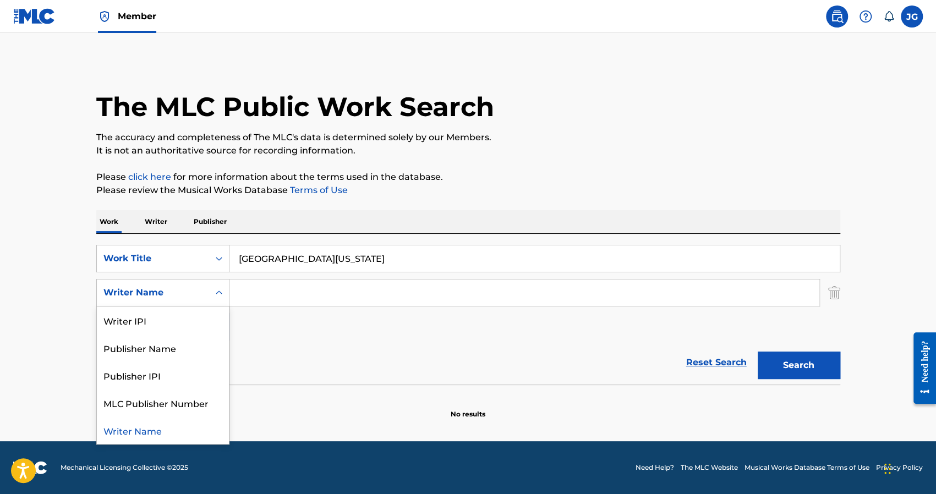
click at [213, 292] on div "Search Form" at bounding box center [219, 293] width 20 height 20
click at [151, 326] on div "Writer IPI" at bounding box center [163, 321] width 132 height 28
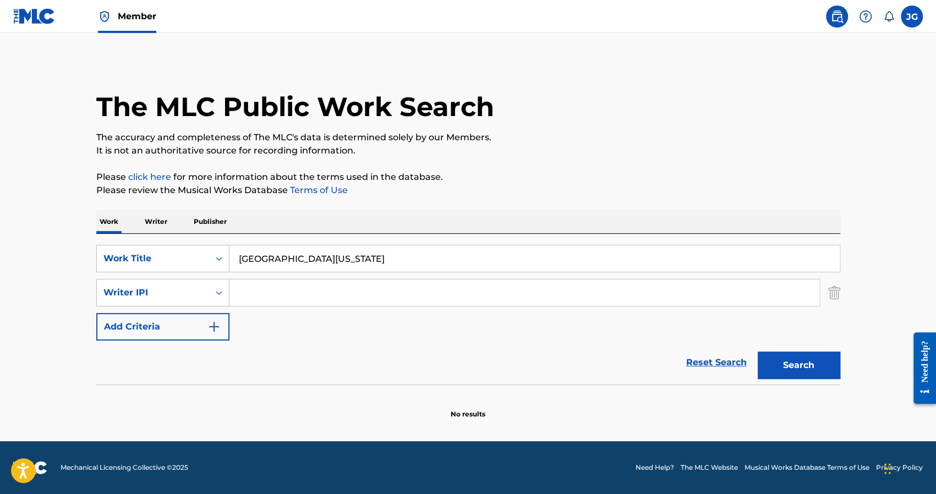
click at [276, 294] on input "Search Form" at bounding box center [525, 293] width 590 height 26
type input "1250451099"
click at [778, 363] on button "Search" at bounding box center [799, 366] width 83 height 28
click at [219, 294] on icon "Search Form" at bounding box center [219, 292] width 11 height 11
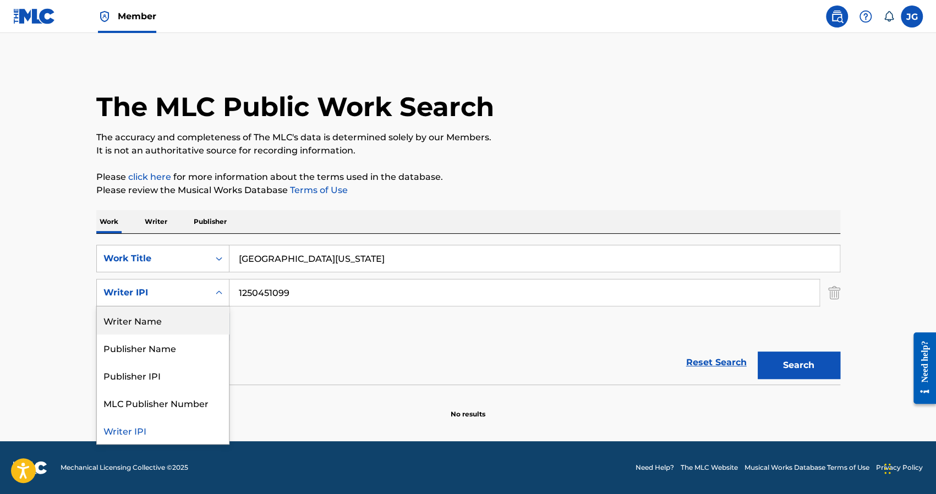
click at [187, 310] on div "Writer Name" at bounding box center [163, 321] width 132 height 28
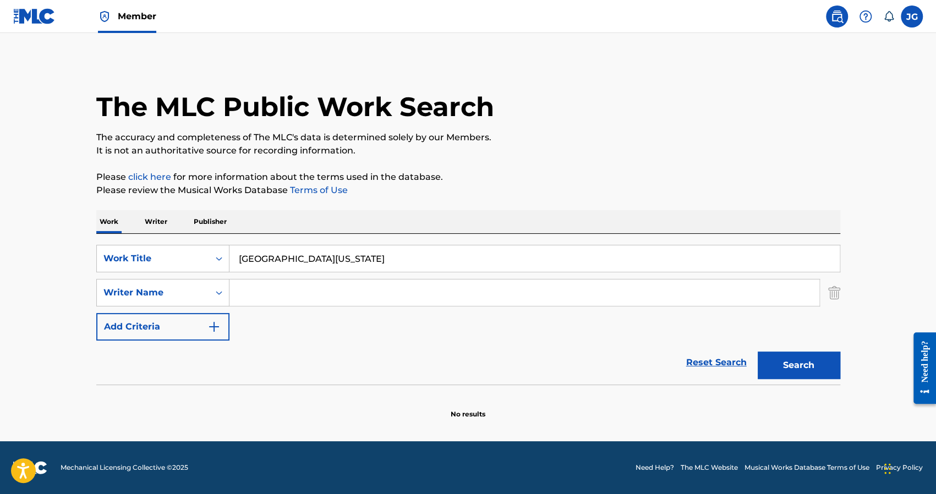
click at [326, 298] on input "Search Form" at bounding box center [525, 293] width 590 height 26
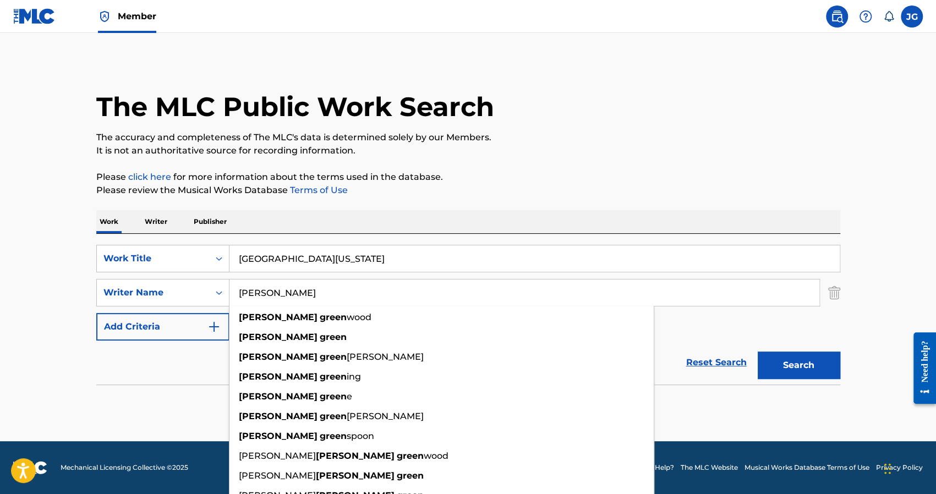
type input "James Green"
click at [682, 318] on div "SearchWithCriteria8c74081e-ac2f-4537-9874-5c86a282cf52 Work Title lake michigan…" at bounding box center [468, 293] width 744 height 96
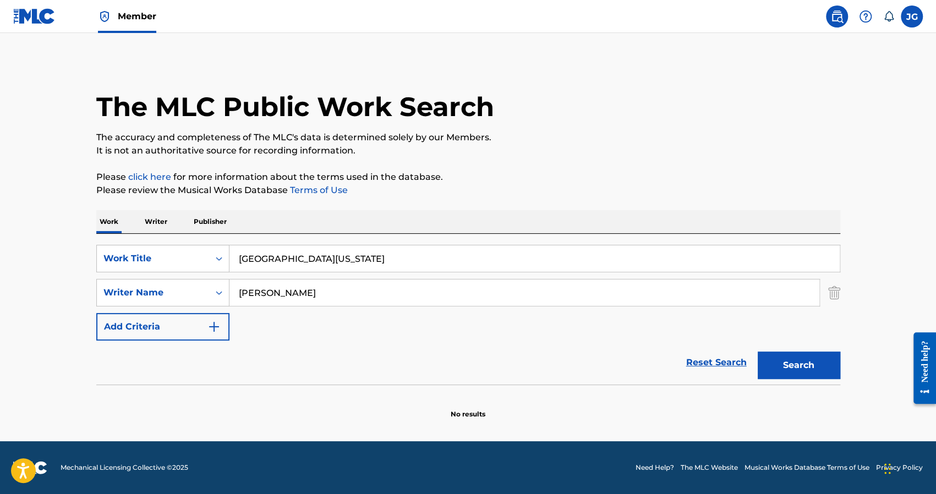
click at [833, 363] on button "Search" at bounding box center [799, 366] width 83 height 28
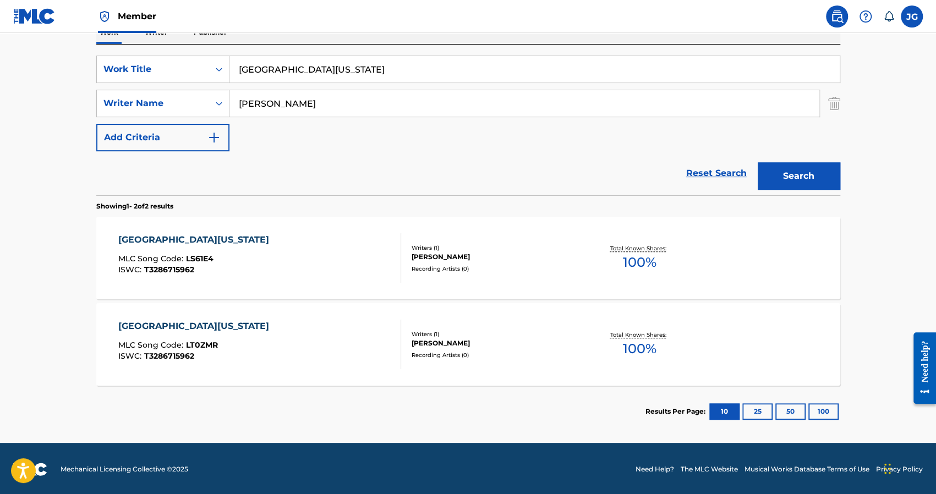
scroll to position [190, 0]
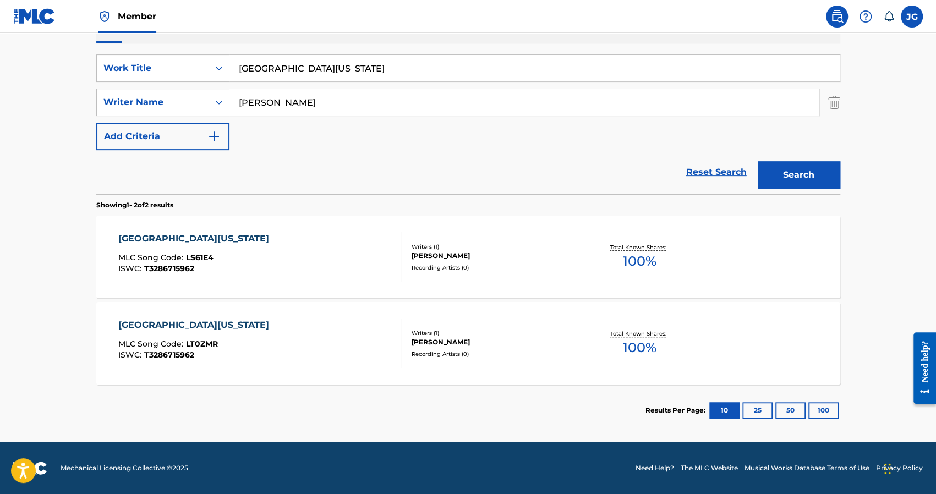
click at [162, 236] on div "LAKE MICHIGAN" at bounding box center [196, 238] width 156 height 13
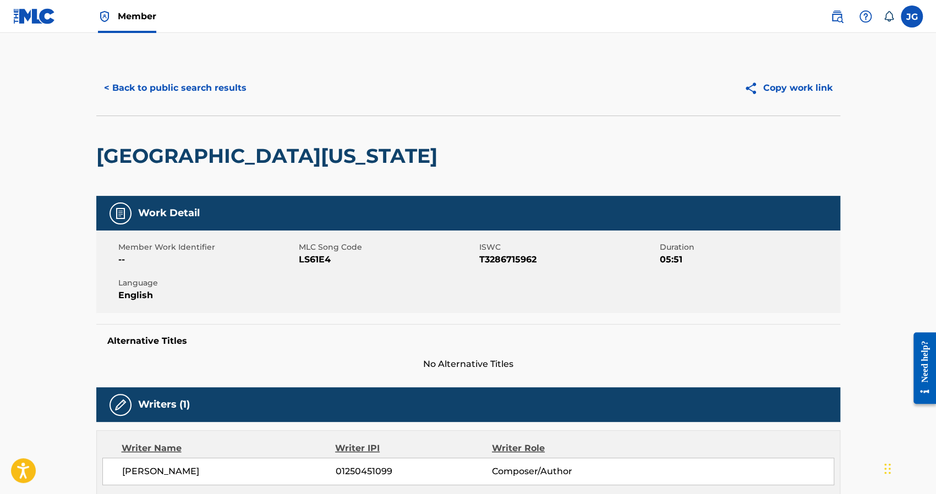
click at [132, 13] on span "Member" at bounding box center [137, 16] width 39 height 13
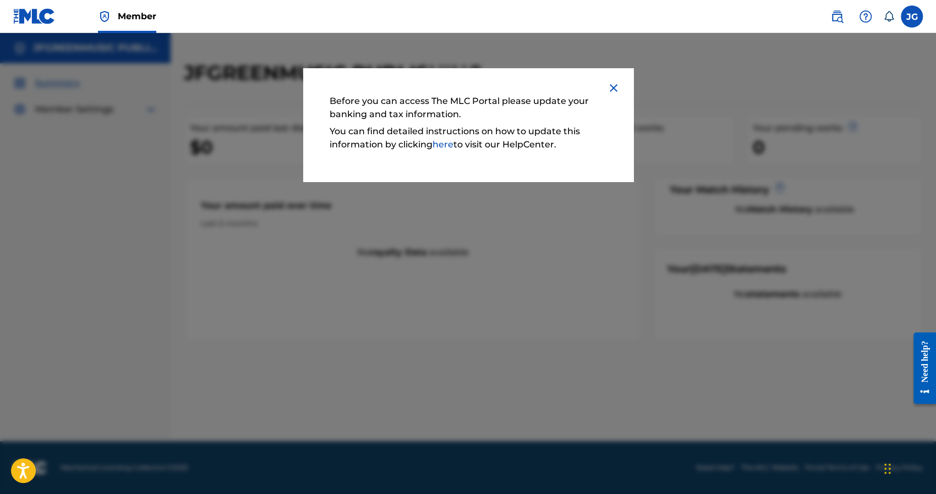
click at [611, 88] on img at bounding box center [613, 87] width 13 height 13
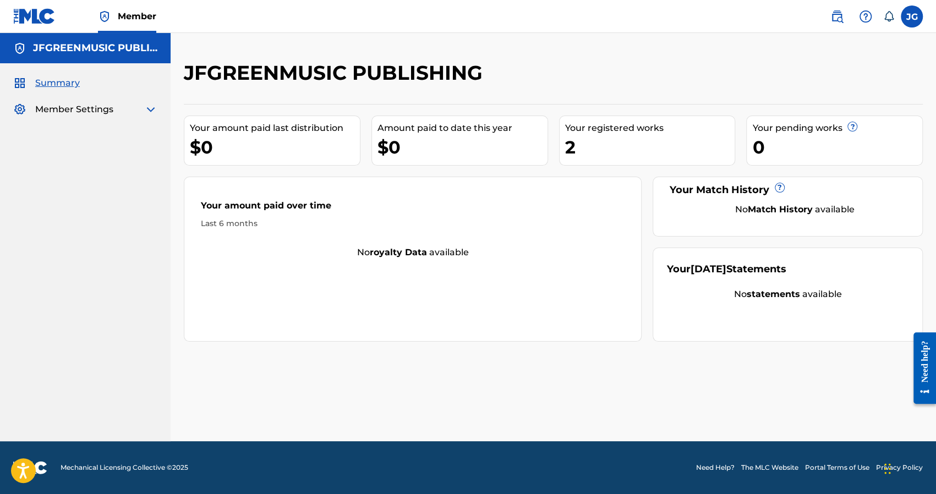
click at [154, 111] on img at bounding box center [150, 109] width 13 height 13
click at [127, 134] on link "Banking Information" at bounding box center [101, 136] width 111 height 12
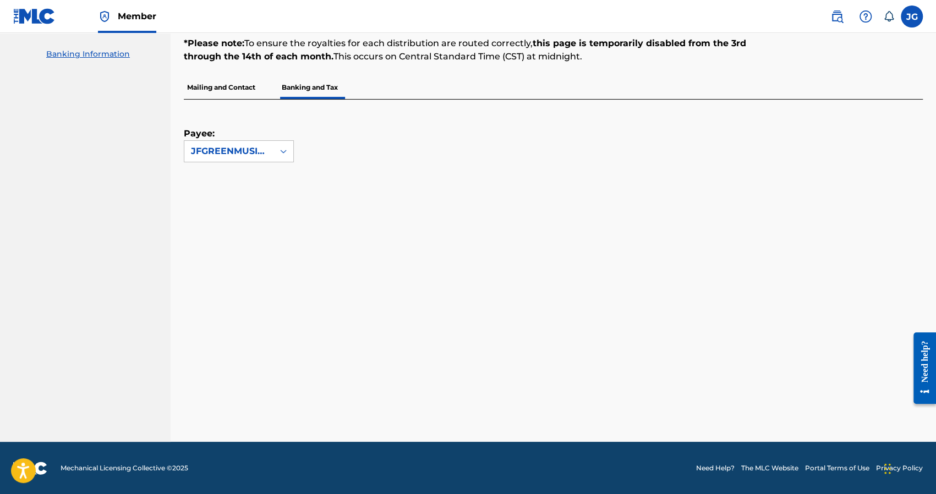
scroll to position [114, 0]
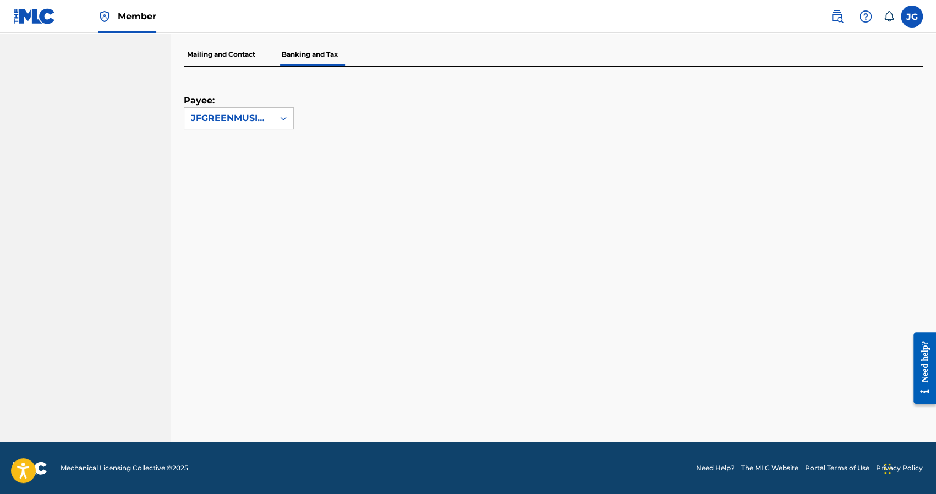
click at [919, 16] on label at bounding box center [912, 17] width 22 height 22
click at [912, 17] on input "JG James Foster Green jfgreen@msu.edu Notification Preferences Profile Log out" at bounding box center [912, 17] width 0 height 0
click at [807, 139] on link "Profile" at bounding box center [804, 137] width 22 height 10
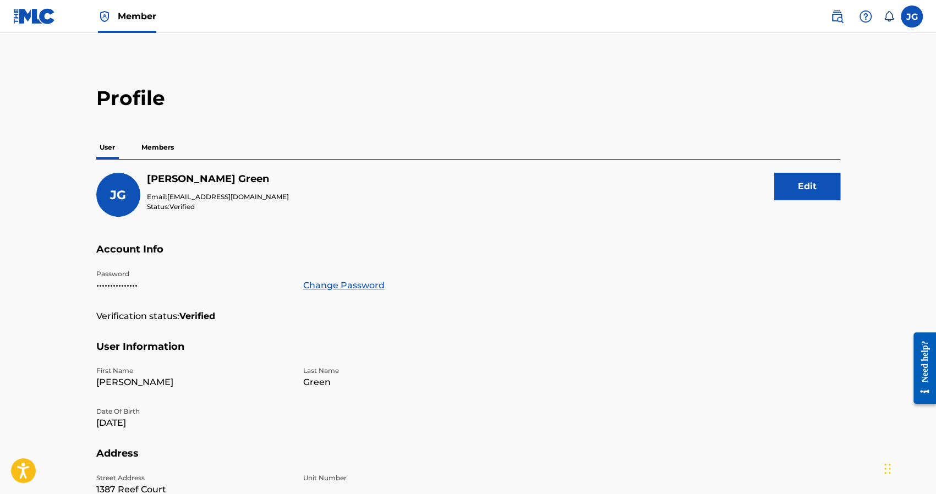
click at [812, 184] on button "Edit" at bounding box center [807, 187] width 66 height 28
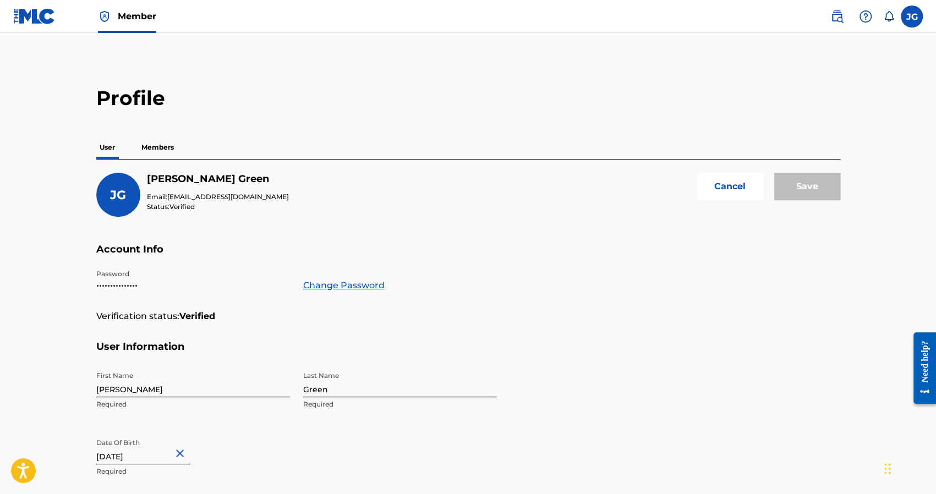
click at [916, 19] on label at bounding box center [912, 17] width 22 height 22
click at [912, 17] on input "JG James Foster Green jfgreen@msu.edu Notification Preferences Profile Log out" at bounding box center [912, 17] width 0 height 0
click at [807, 134] on link "Profile" at bounding box center [804, 137] width 22 height 10
click at [149, 13] on span "Member" at bounding box center [137, 16] width 39 height 13
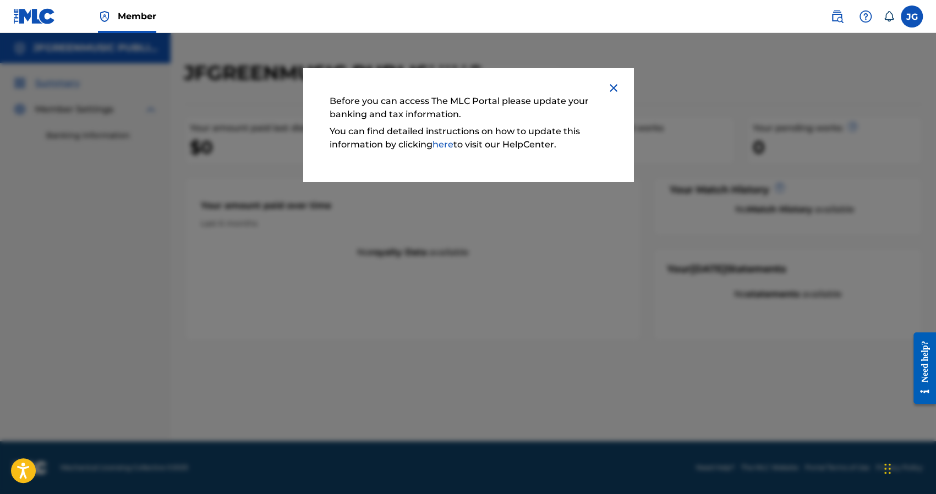
click at [612, 83] on img at bounding box center [613, 87] width 13 height 13
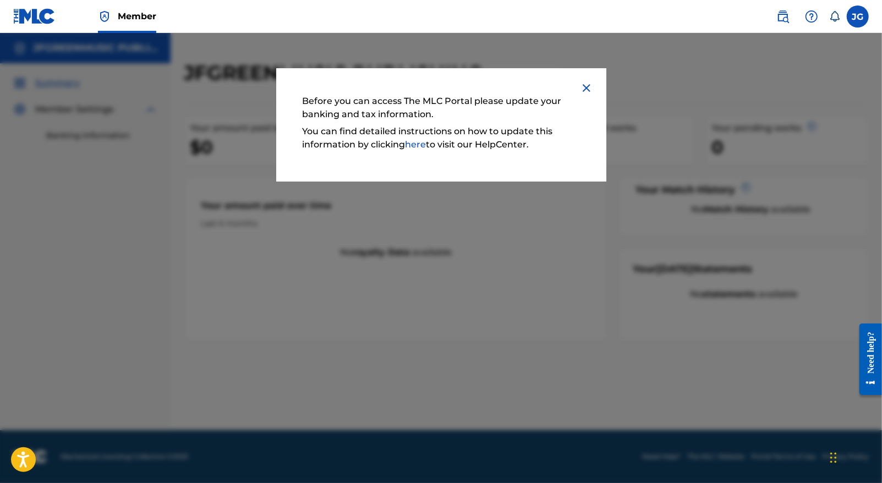
click at [585, 85] on img at bounding box center [586, 87] width 13 height 13
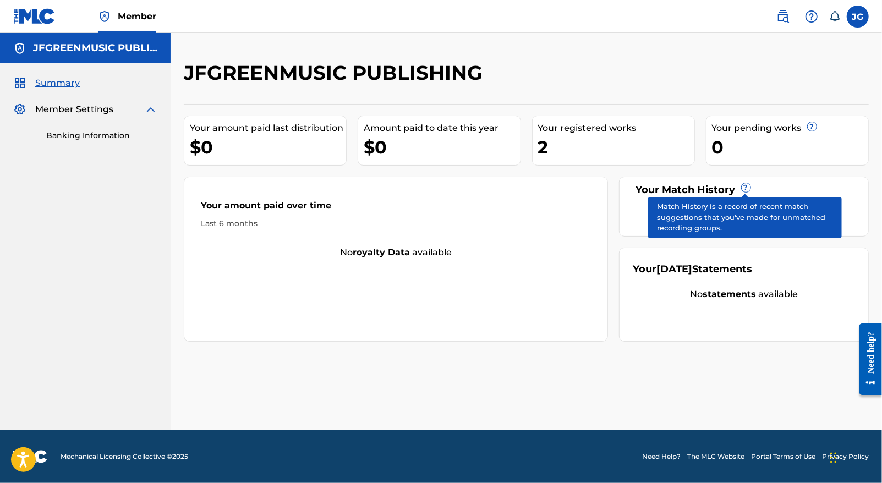
click at [745, 186] on span "?" at bounding box center [746, 187] width 9 height 9
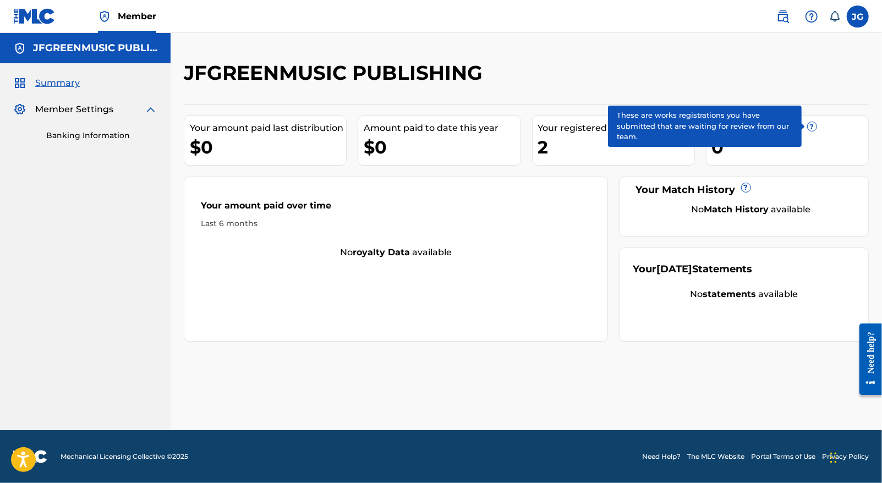
click at [809, 126] on span "?" at bounding box center [812, 126] width 9 height 9
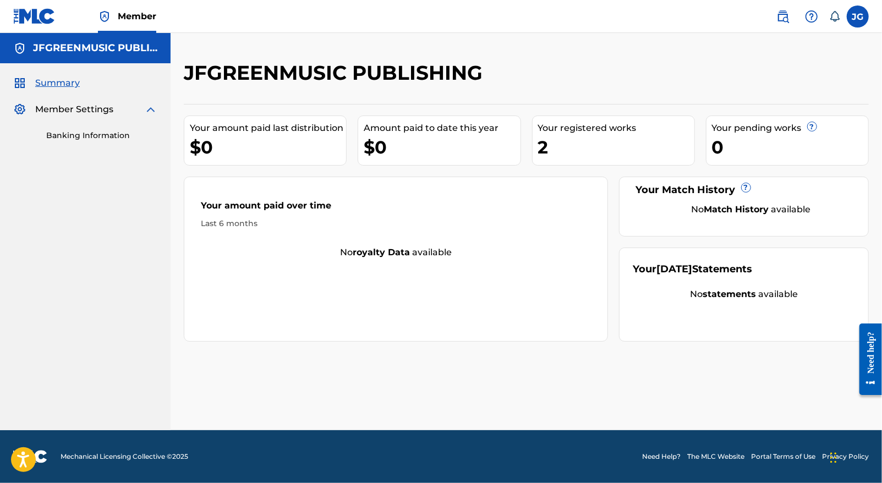
click at [589, 140] on div "2" at bounding box center [616, 147] width 156 height 25
click at [542, 145] on div "2" at bounding box center [616, 147] width 156 height 25
click at [385, 180] on div "Your amount paid over time Last 6 months No royalty data available" at bounding box center [396, 259] width 424 height 165
click at [874, 340] on div "Need help?" at bounding box center [870, 352] width 15 height 42
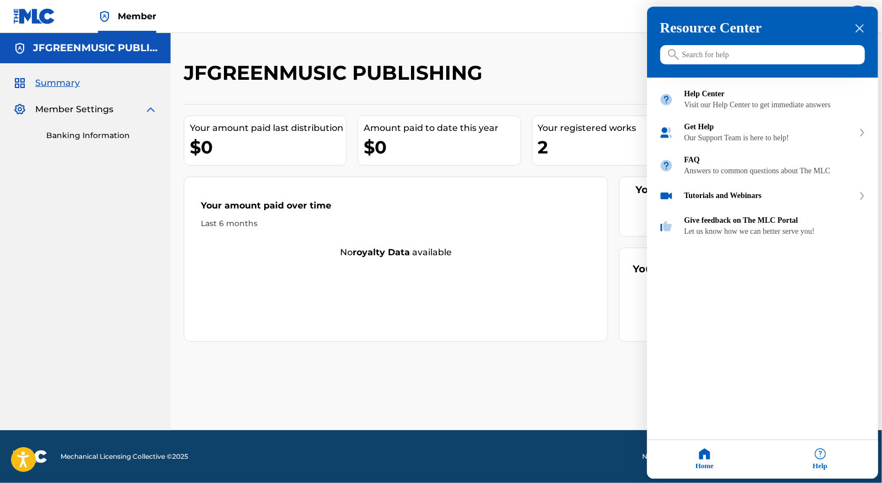
click at [715, 62] on input "Search for help" at bounding box center [762, 55] width 205 height 19
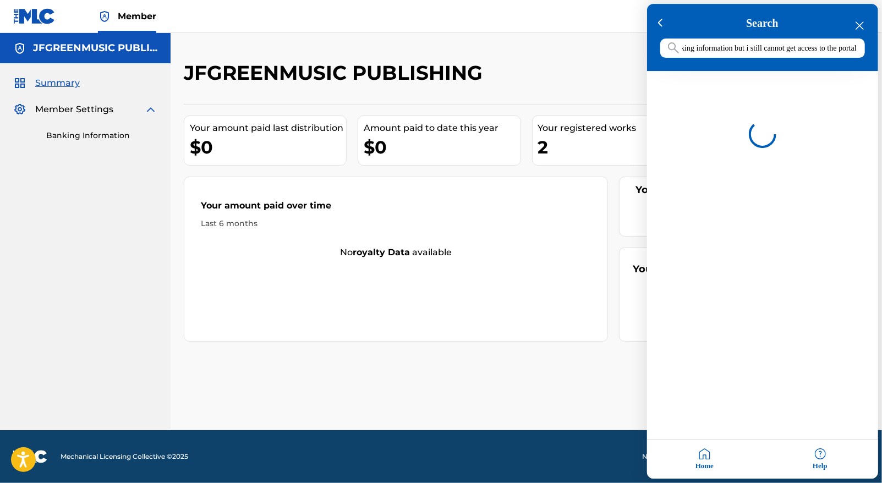
scroll to position [0, 114]
type input "i updated my banking information but i still cannot get access to the portal"
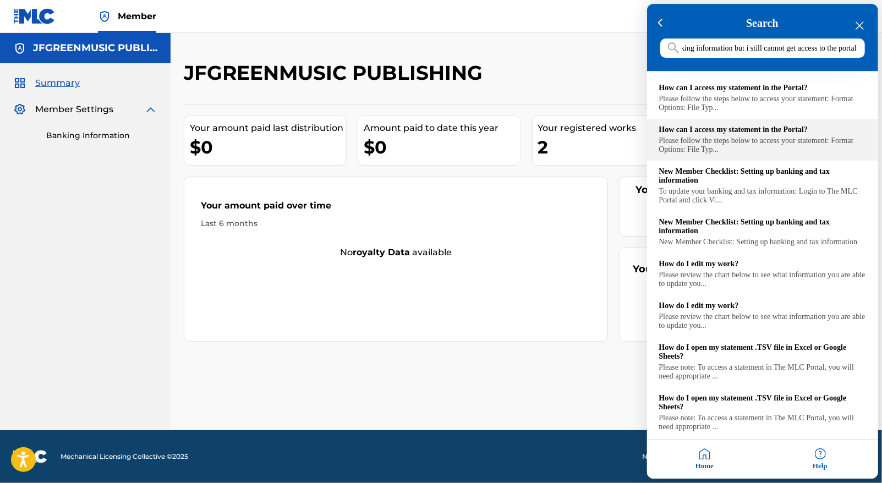
scroll to position [0, 0]
click at [769, 132] on div "How can I access my statement in the Portal?" at bounding box center [762, 130] width 207 height 9
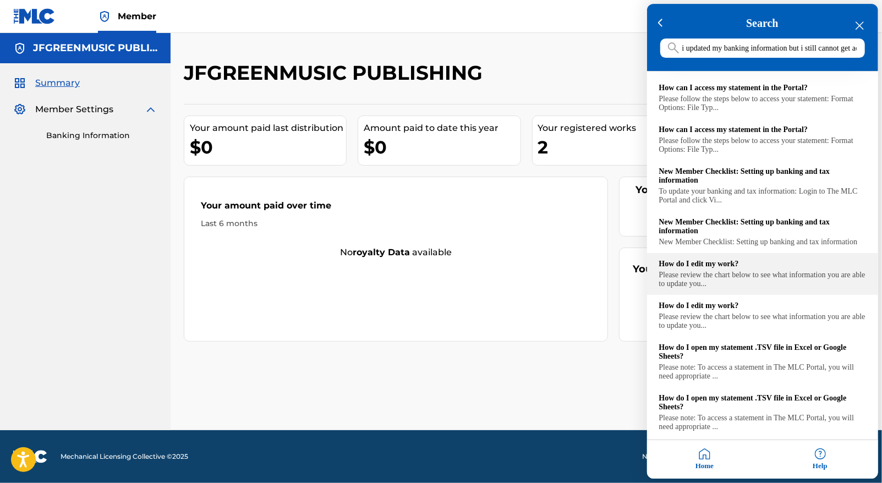
click at [711, 269] on div "How do I edit my work?" at bounding box center [762, 264] width 207 height 9
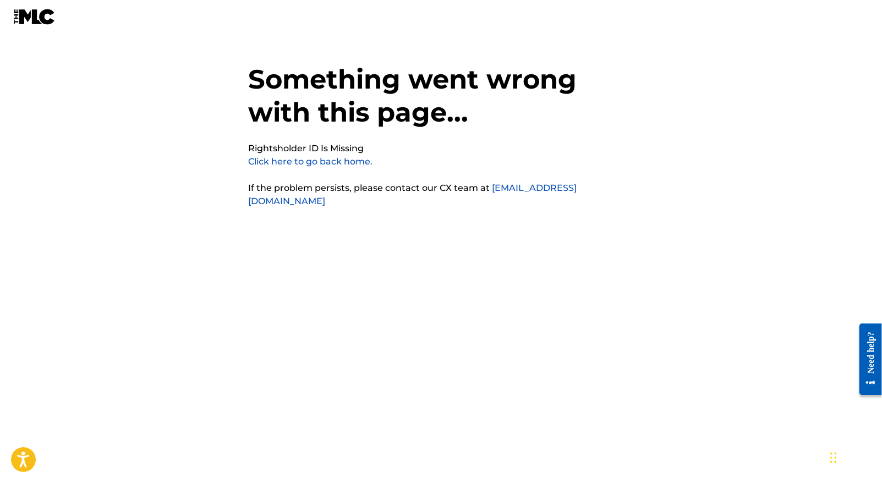
click at [337, 164] on link "Click here to go back home." at bounding box center [311, 161] width 124 height 10
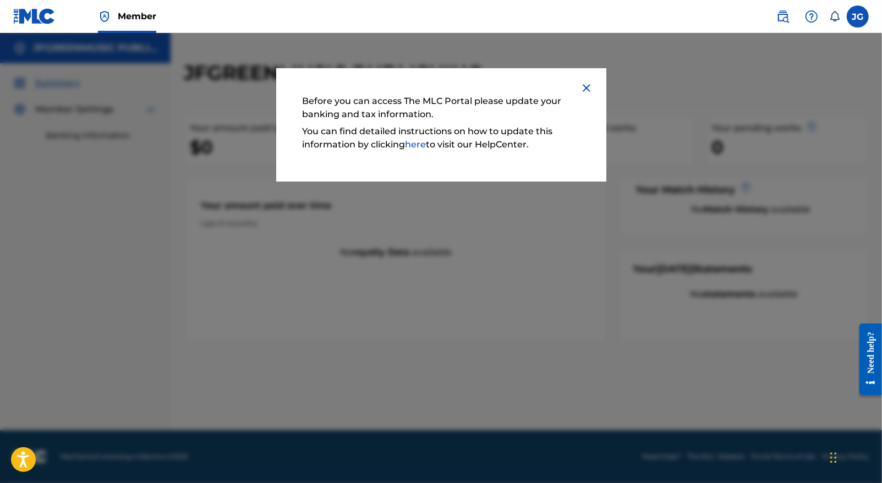
click at [588, 86] on img at bounding box center [586, 87] width 13 height 13
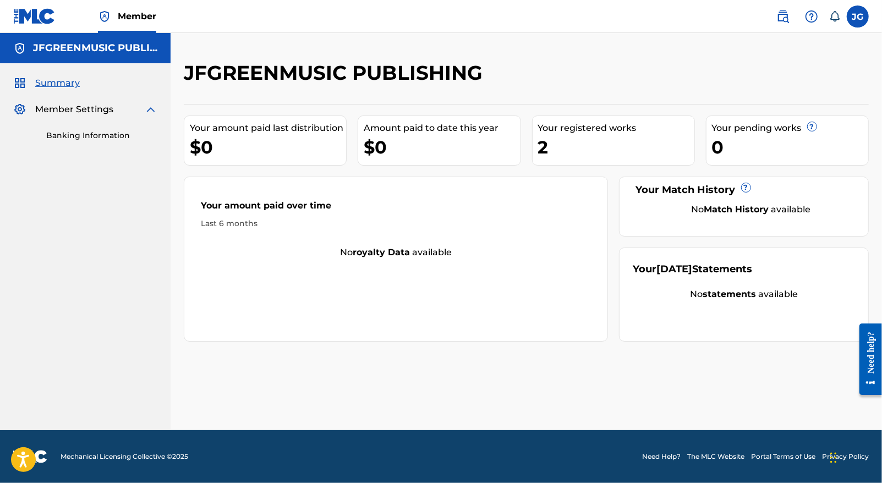
click at [504, 378] on div "JFGREENMUSIC PUBLISHING Your amount paid last distribution $0 Amount paid to da…" at bounding box center [527, 246] width 712 height 370
click at [781, 19] on img at bounding box center [783, 16] width 13 height 13
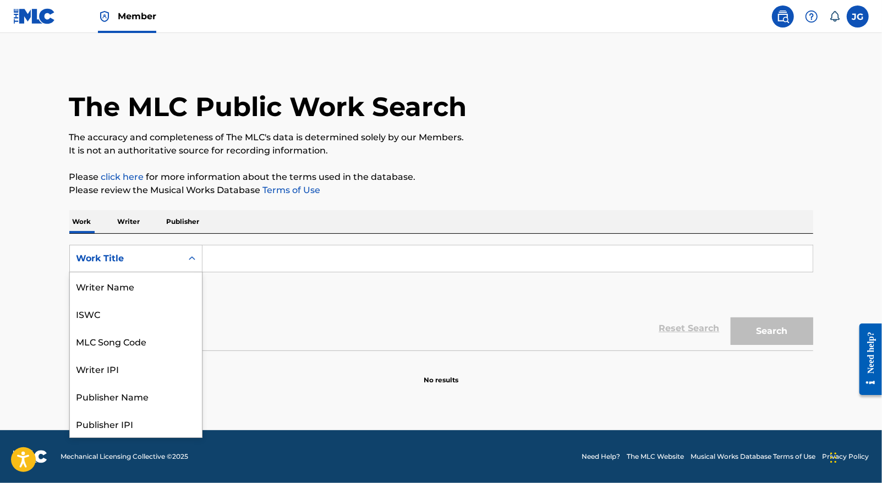
scroll to position [55, 0]
click at [193, 261] on icon "Search Form" at bounding box center [192, 258] width 11 height 11
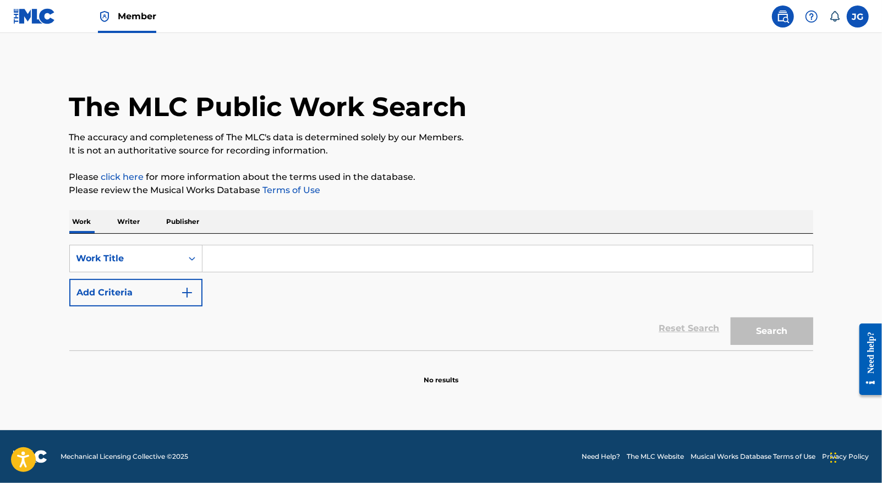
click at [206, 258] on input "Search Form" at bounding box center [508, 258] width 610 height 26
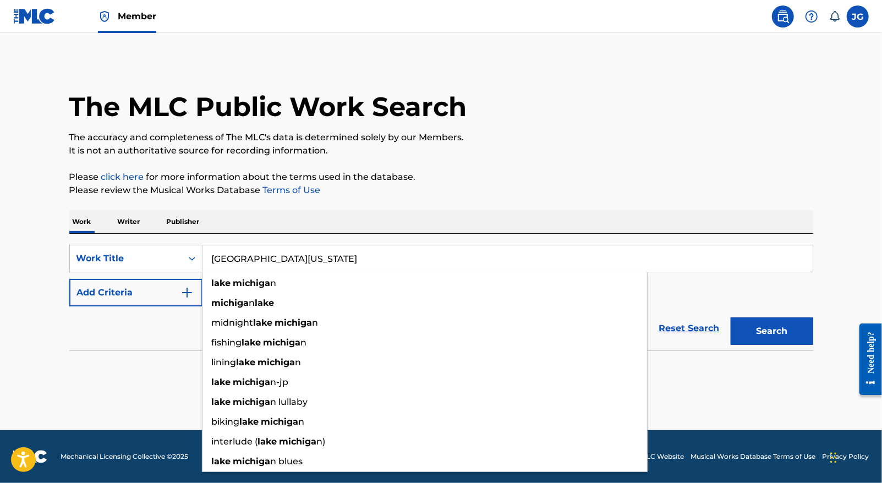
type input "Lake Michigan"
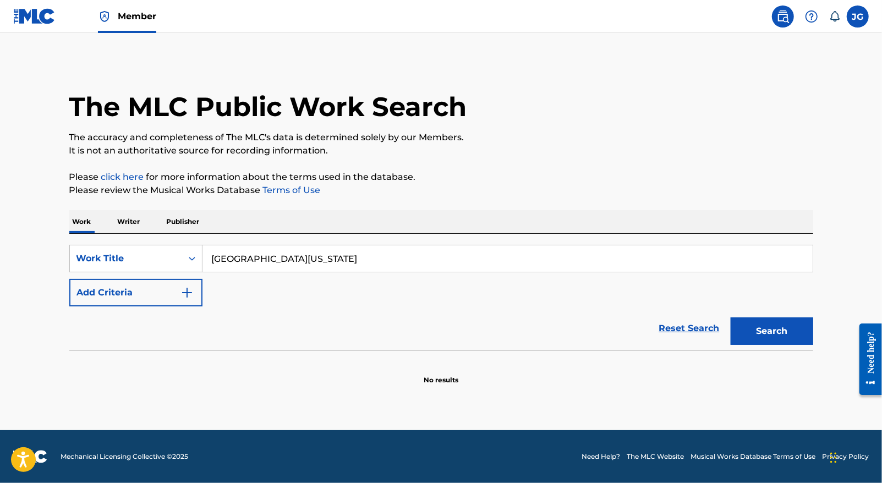
click at [182, 285] on button "Add Criteria" at bounding box center [135, 293] width 133 height 28
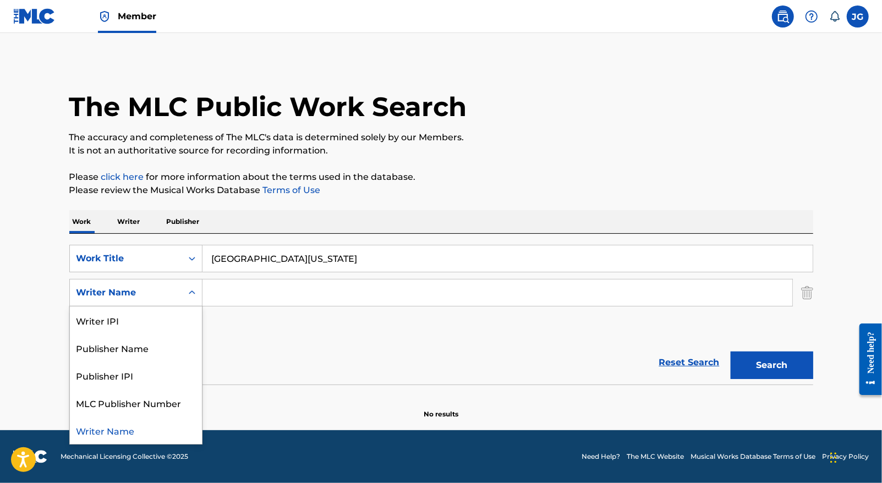
click at [143, 294] on div "Writer Name" at bounding box center [126, 292] width 99 height 13
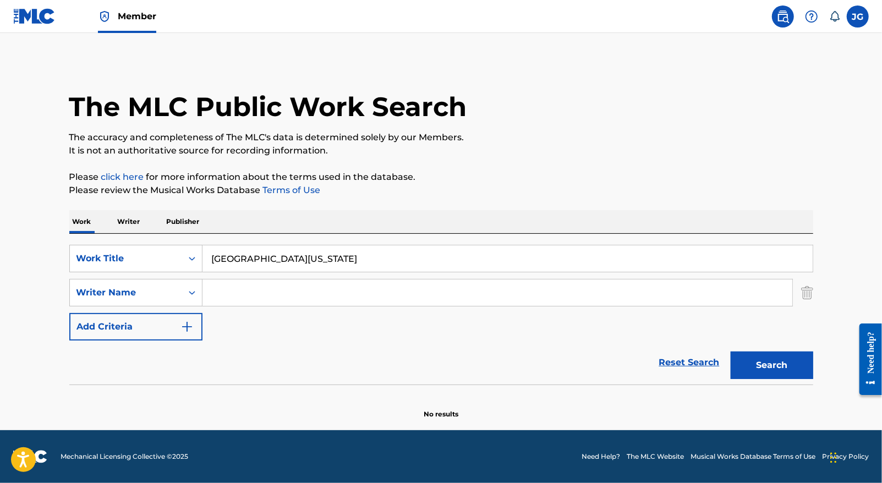
click at [255, 293] on input "Search Form" at bounding box center [498, 293] width 590 height 26
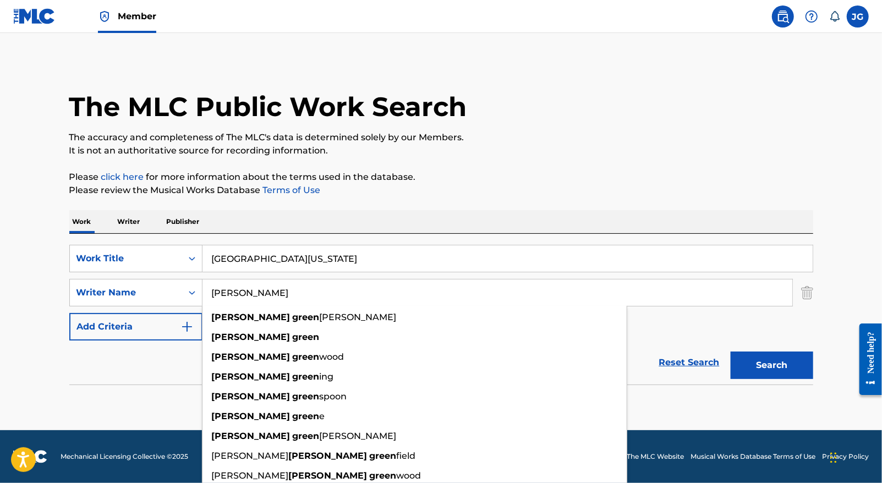
type input "James Green"
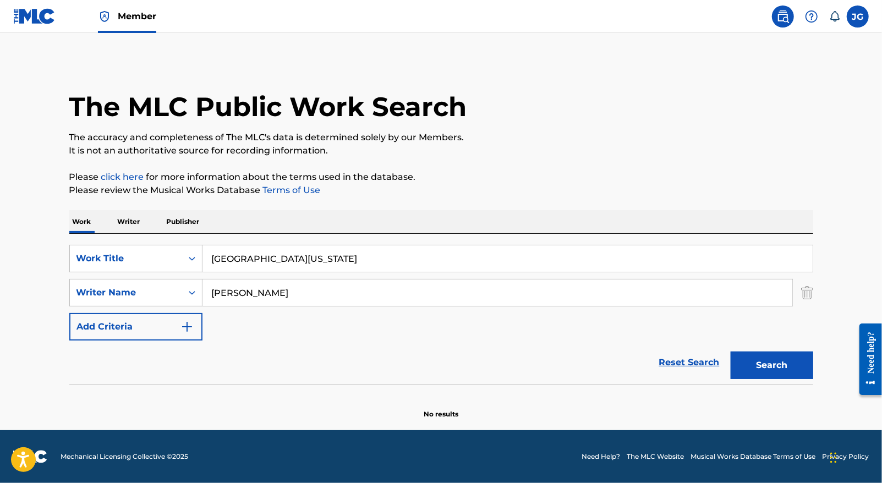
click at [73, 375] on div "Reset Search Search" at bounding box center [441, 363] width 744 height 44
click at [406, 348] on div "Reset Search Search" at bounding box center [441, 363] width 744 height 44
click at [493, 94] on div "The MLC Public Work Search" at bounding box center [441, 101] width 744 height 80
click at [459, 150] on p "It is not an authoritative source for recording information." at bounding box center [441, 150] width 744 height 13
click at [293, 299] on input "James Green" at bounding box center [498, 293] width 590 height 26
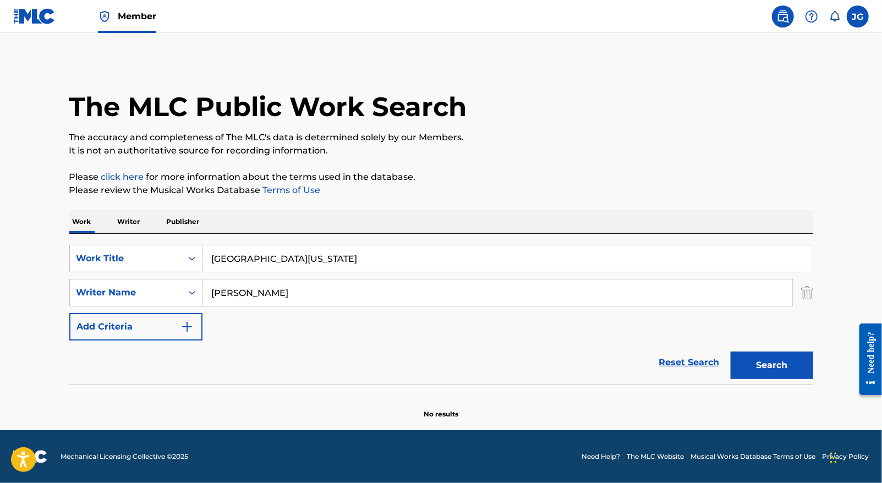
click at [773, 363] on button "Search" at bounding box center [772, 366] width 83 height 28
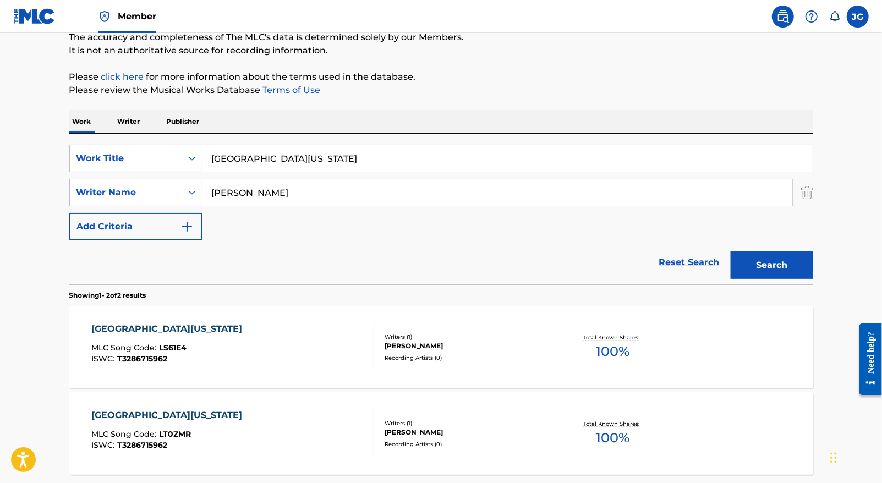
scroll to position [110, 0]
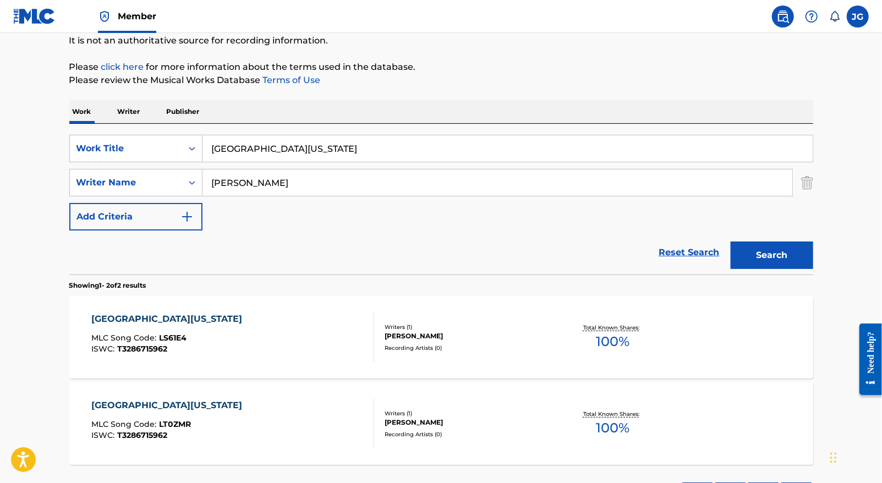
click at [643, 343] on div "Total Known Shares: 100 %" at bounding box center [613, 338] width 124 height 34
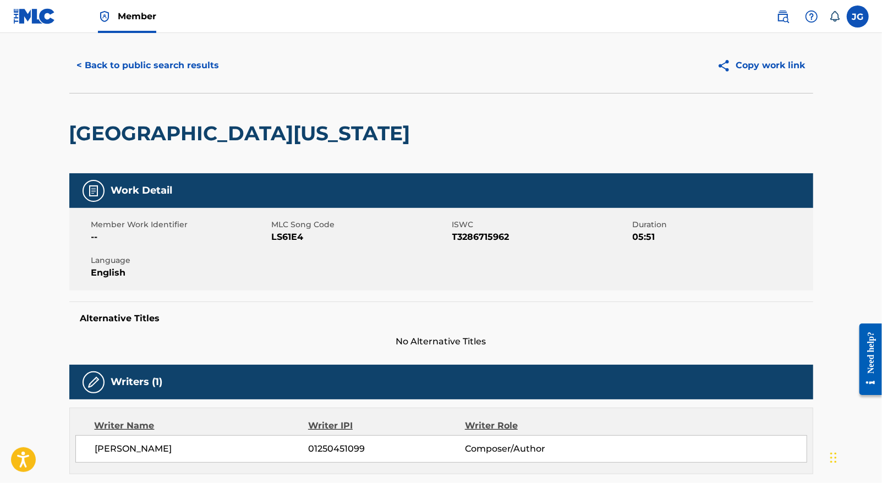
scroll to position [165, 0]
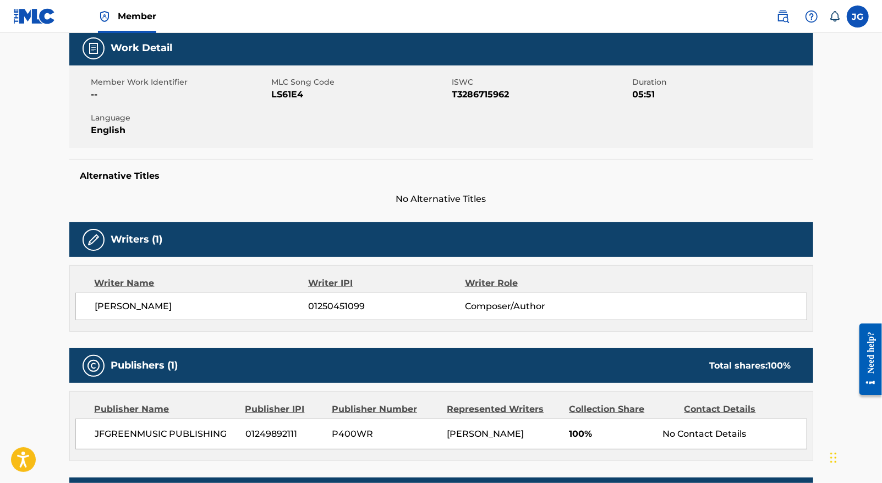
click at [92, 236] on img at bounding box center [93, 239] width 13 height 13
click at [499, 304] on span "Composer/Author" at bounding box center [536, 306] width 143 height 13
click at [334, 282] on div "Writer IPI" at bounding box center [386, 283] width 157 height 13
click at [333, 302] on span "01250451099" at bounding box center [386, 306] width 156 height 13
click at [542, 302] on span "Composer/Author" at bounding box center [536, 306] width 143 height 13
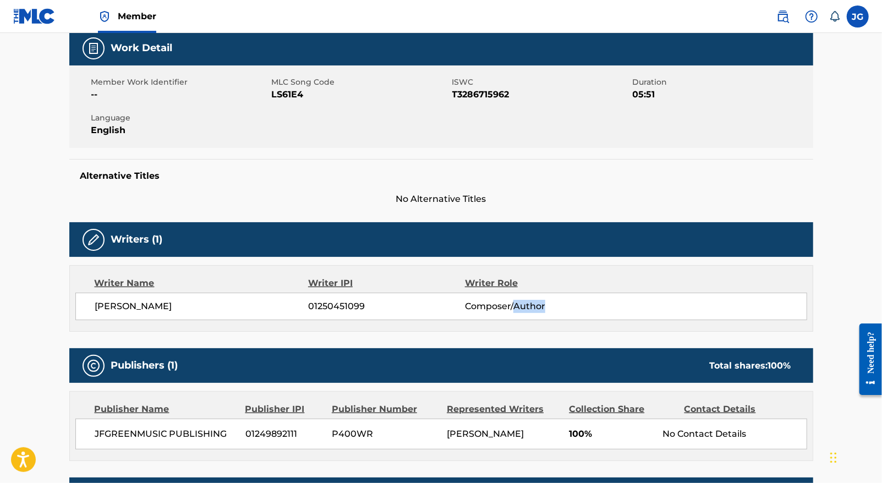
click at [542, 302] on span "Composer/Author" at bounding box center [536, 306] width 143 height 13
click at [520, 300] on span "Composer/Author" at bounding box center [536, 306] width 143 height 13
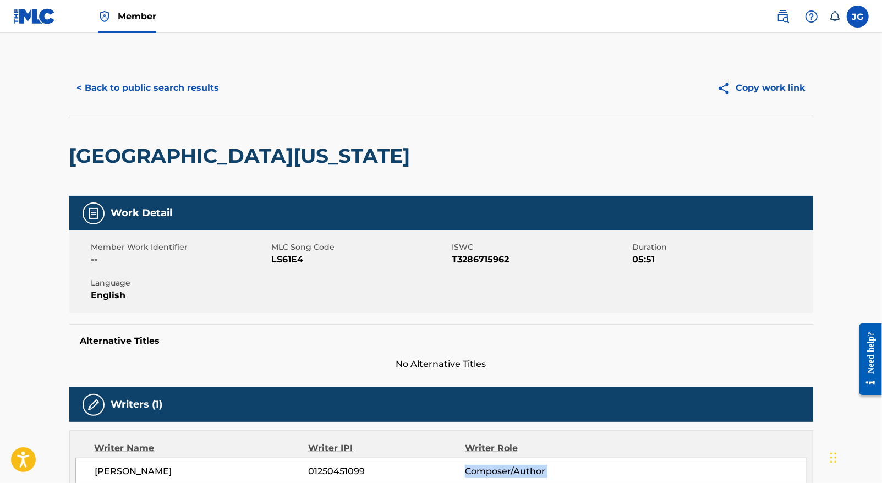
click at [133, 25] on link "Member" at bounding box center [127, 16] width 58 height 32
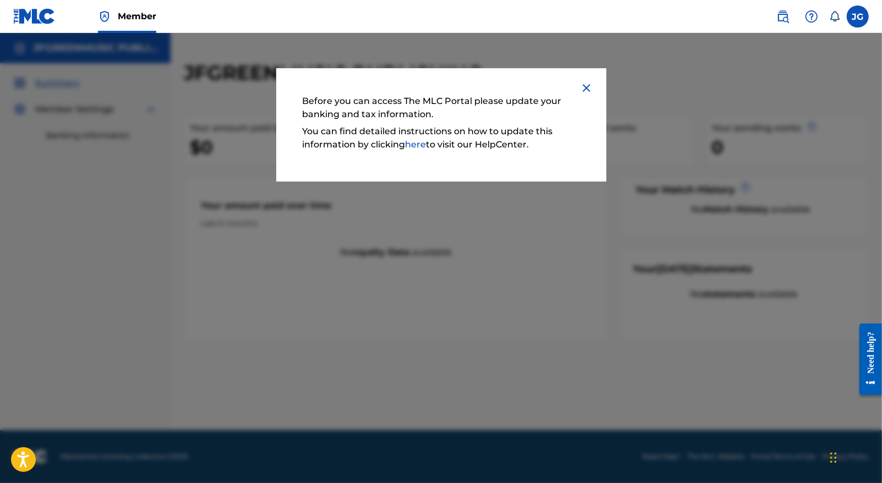
click at [588, 81] on img at bounding box center [586, 87] width 13 height 13
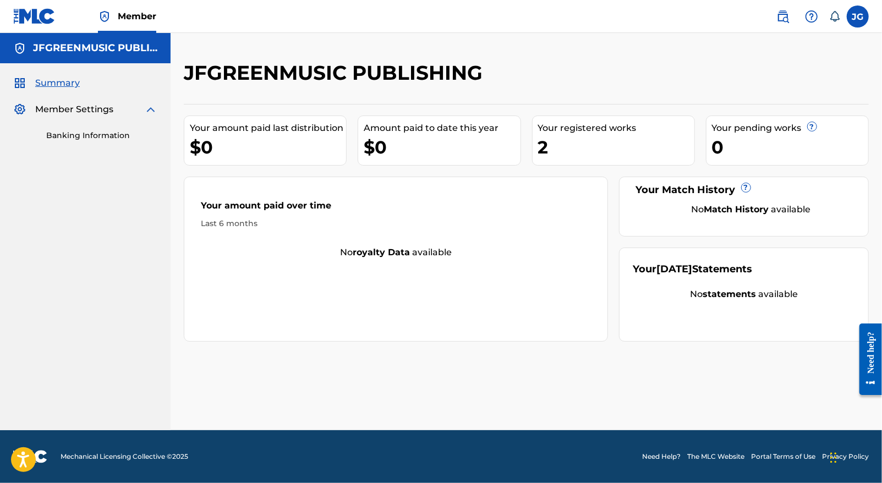
click at [105, 133] on link "Banking Information" at bounding box center [101, 136] width 111 height 12
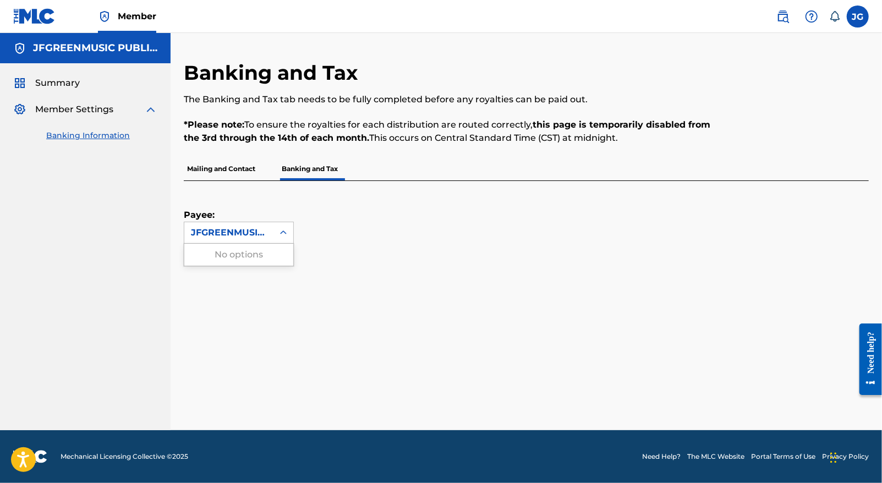
click at [248, 233] on div "JFGREENMUSIC PUBLISHING" at bounding box center [229, 232] width 76 height 13
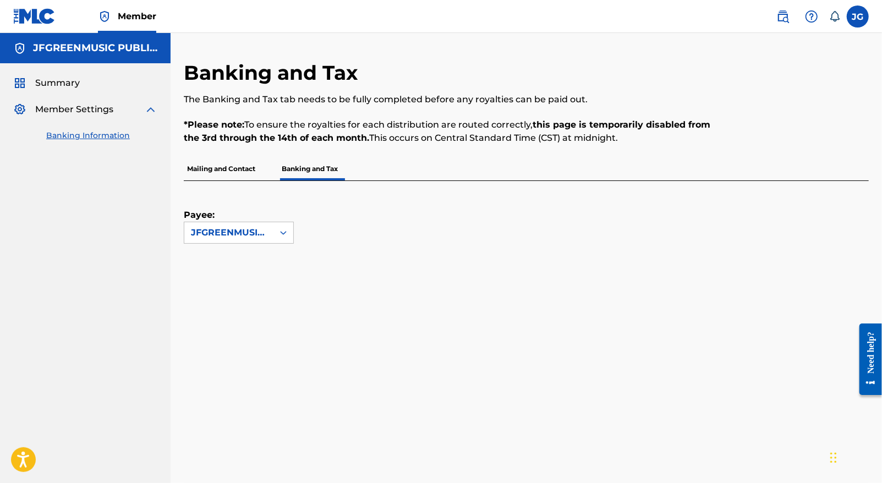
click at [215, 169] on p "Mailing and Contact" at bounding box center [221, 168] width 75 height 23
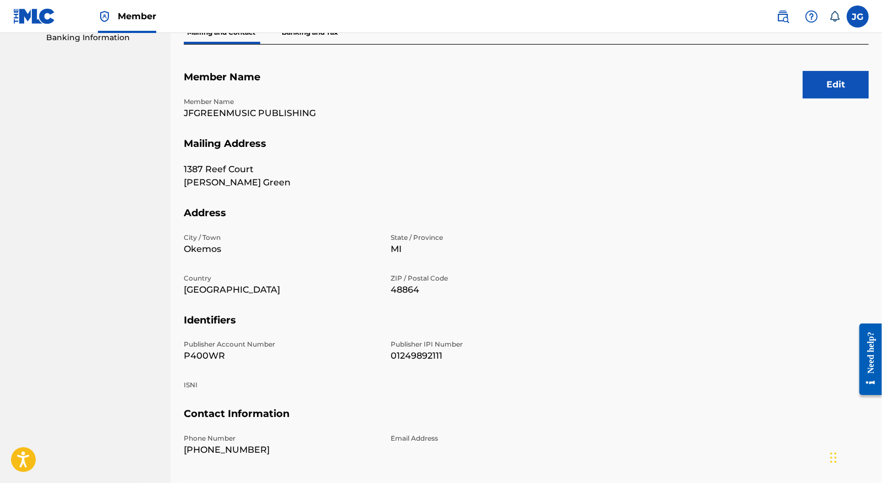
scroll to position [97, 0]
click at [826, 77] on button "Edit" at bounding box center [836, 86] width 66 height 28
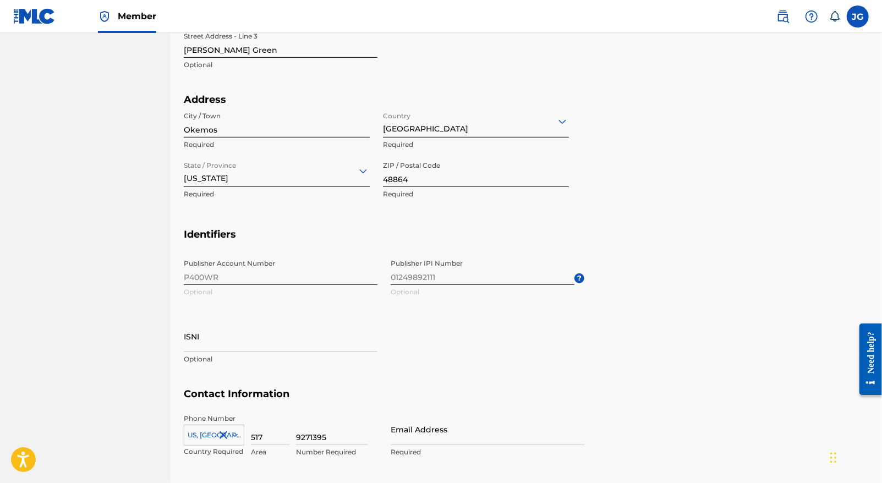
scroll to position [445, 0]
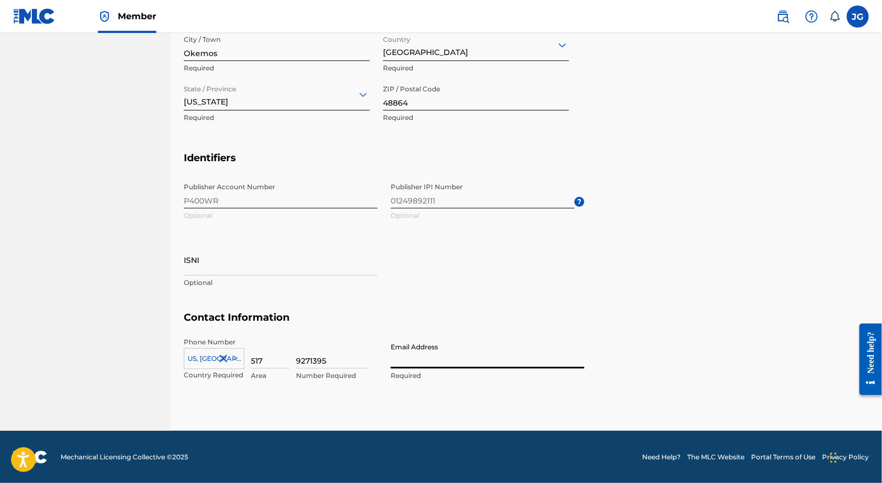
click at [447, 363] on input "Email Address" at bounding box center [488, 352] width 194 height 31
type input "[EMAIL_ADDRESS][DOMAIN_NAME]"
click at [706, 332] on h5 "Contact Information" at bounding box center [526, 325] width 685 height 26
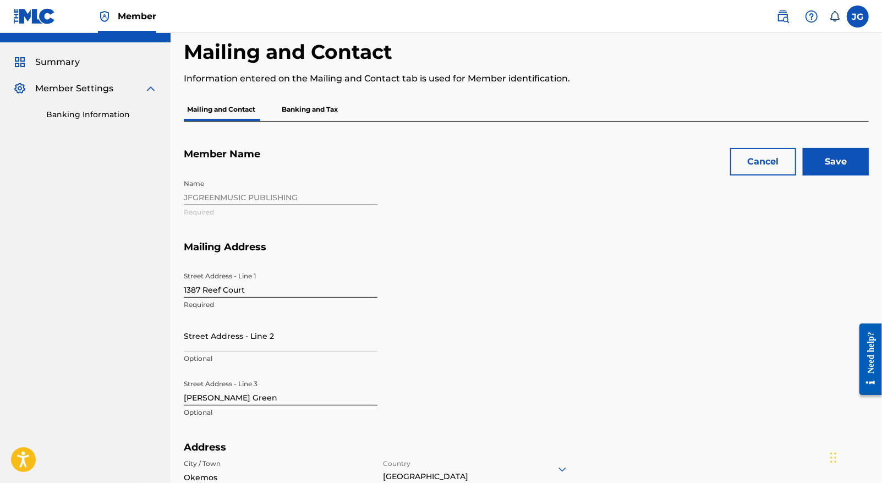
scroll to position [0, 0]
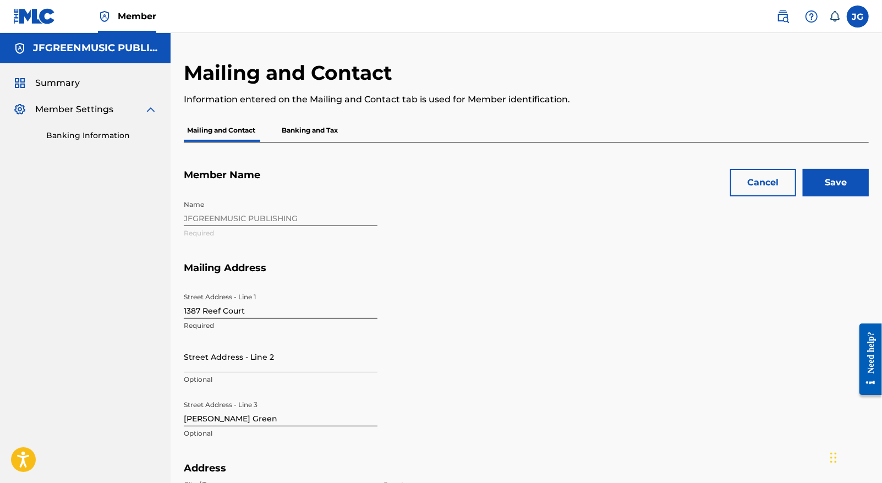
click at [834, 182] on input "Save" at bounding box center [836, 183] width 66 height 28
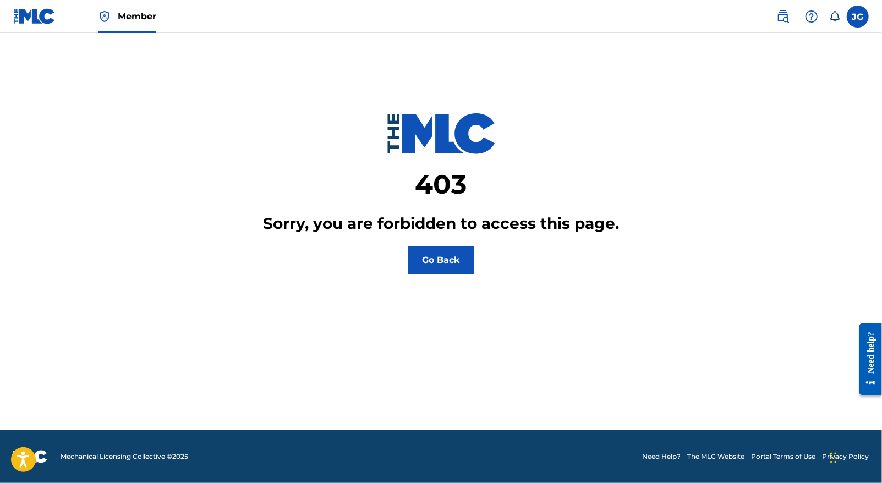
click at [420, 266] on button "Go Back" at bounding box center [441, 261] width 66 height 28
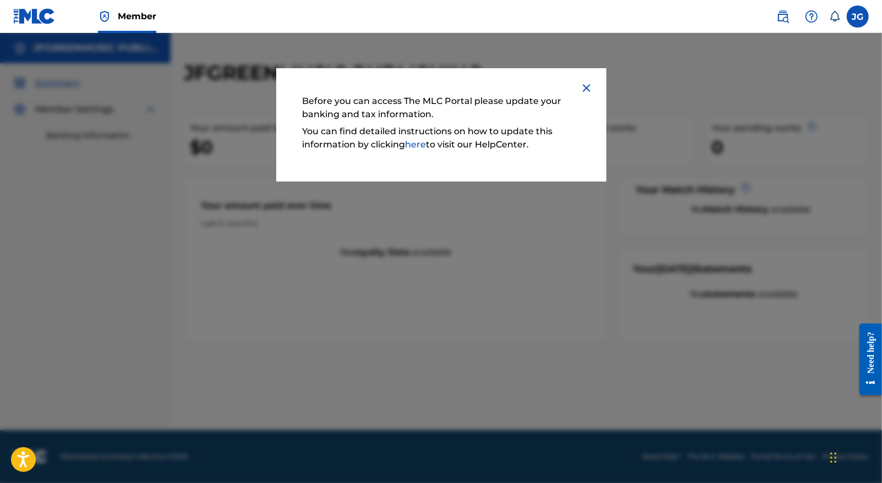
click at [587, 88] on img at bounding box center [586, 87] width 13 height 13
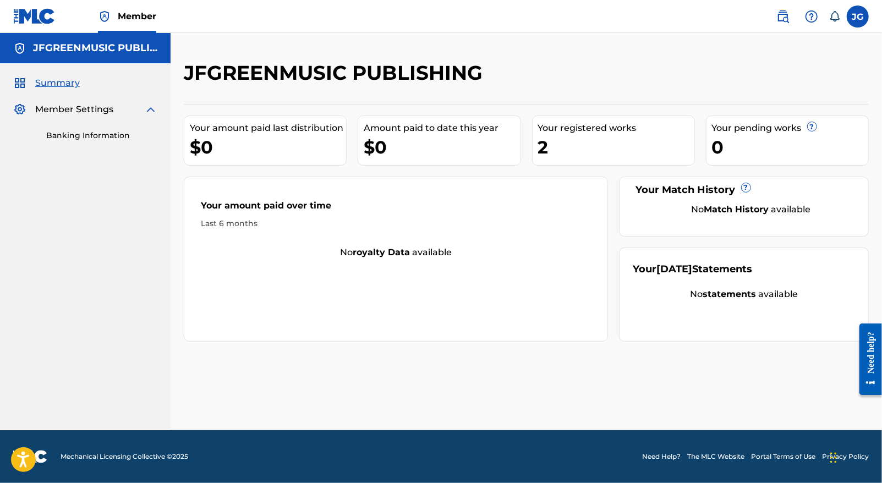
click at [67, 83] on span "Summary" at bounding box center [57, 83] width 45 height 13
click at [149, 108] on img at bounding box center [150, 109] width 13 height 13
click at [111, 134] on link "Banking Information" at bounding box center [101, 136] width 111 height 12
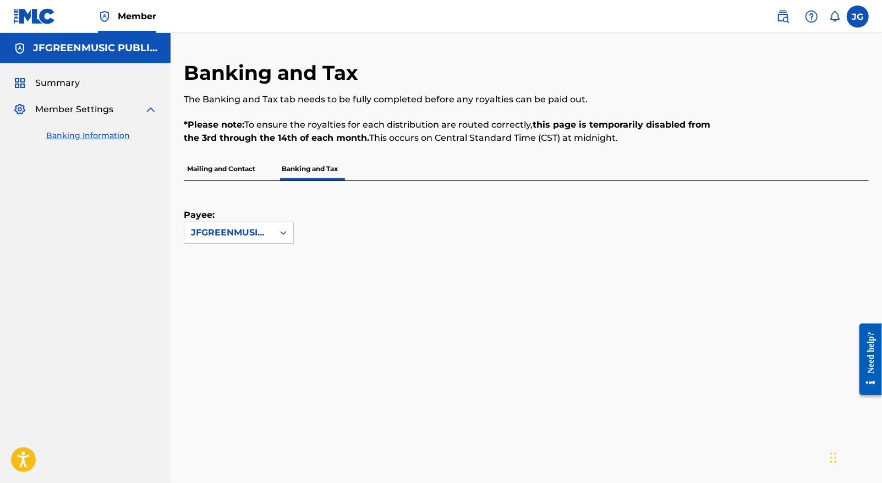
click at [139, 108] on div "Member Settings" at bounding box center [85, 109] width 144 height 13
click at [148, 110] on img at bounding box center [150, 109] width 13 height 13
click at [68, 80] on span "Summary" at bounding box center [57, 83] width 45 height 13
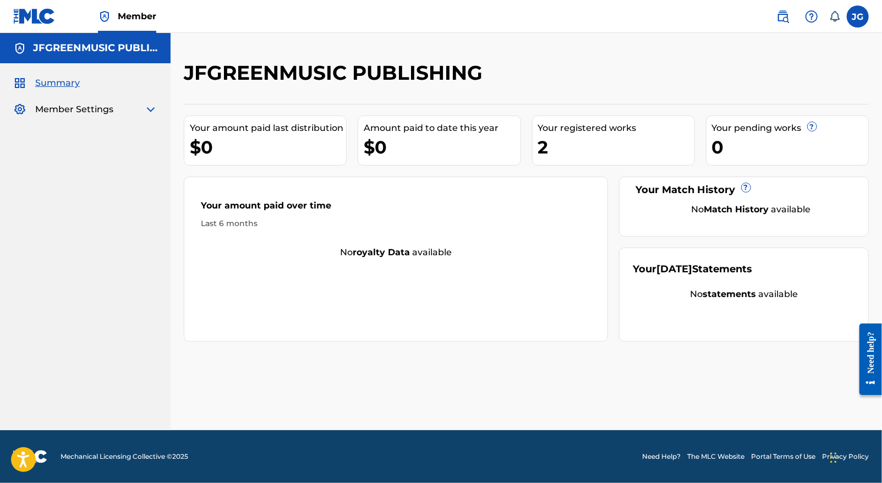
click at [853, 10] on label at bounding box center [858, 17] width 22 height 22
click at [858, 17] on input "[PERSON_NAME] [PERSON_NAME] Green [EMAIL_ADDRESS][DOMAIN_NAME] Notification Pre…" at bounding box center [858, 17] width 0 height 0
click at [752, 136] on link "Profile" at bounding box center [750, 137] width 22 height 10
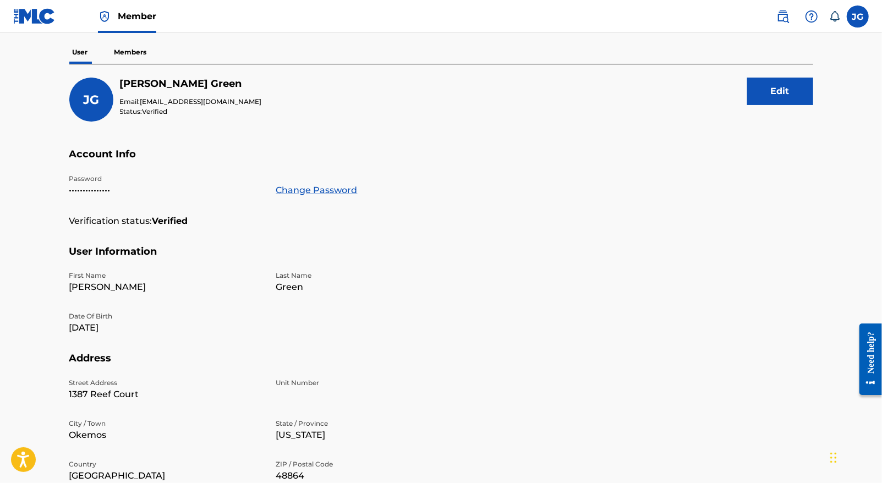
scroll to position [92, 0]
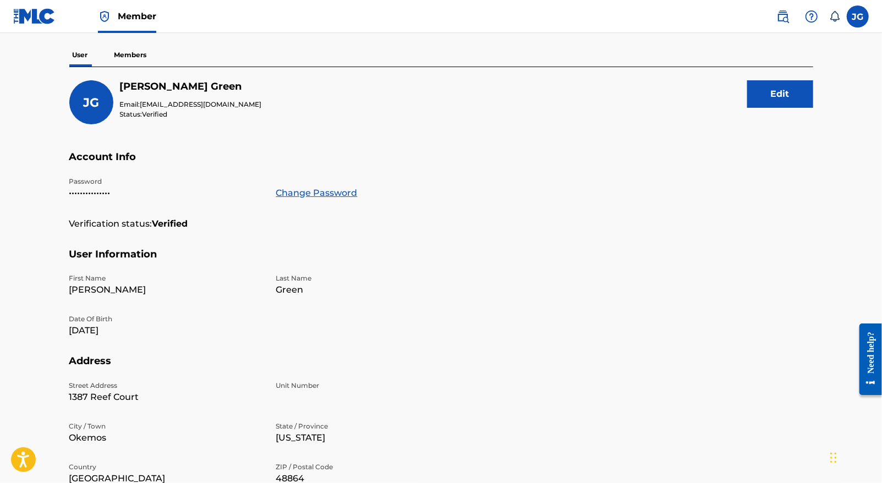
click at [766, 97] on button "Edit" at bounding box center [780, 94] width 66 height 28
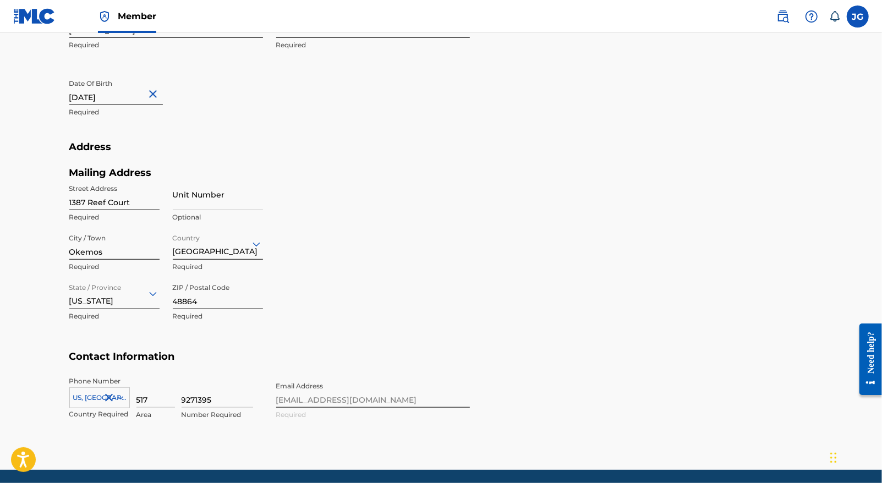
scroll to position [398, 0]
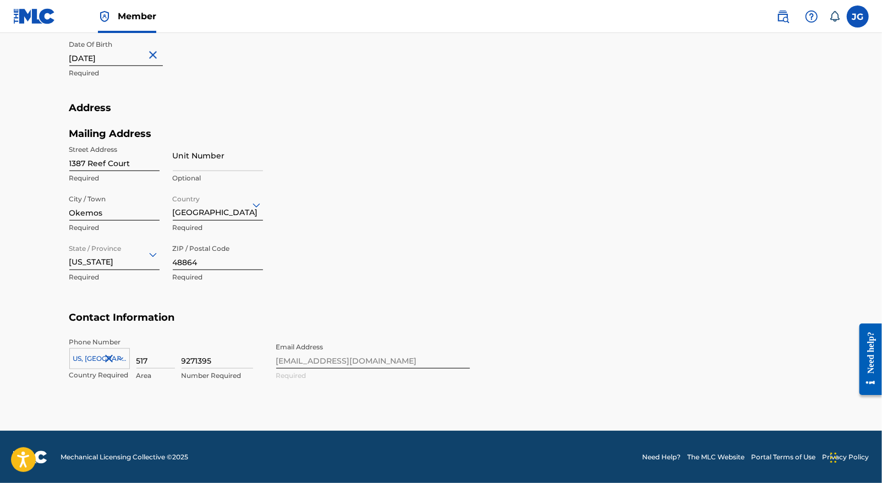
click at [337, 364] on div "Phone Number [GEOGRAPHIC_DATA], [GEOGRAPHIC_DATA] +1 Country Required 517 Area …" at bounding box center [269, 370] width 401 height 67
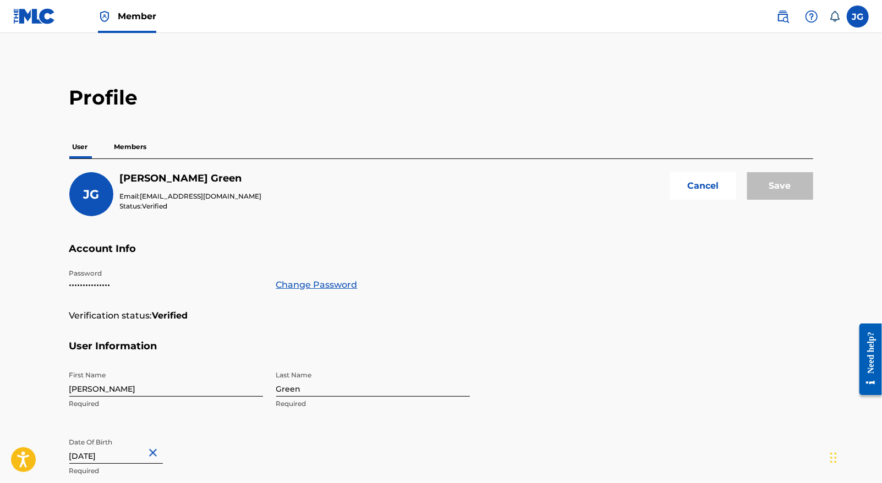
scroll to position [0, 0]
click at [711, 195] on button "Cancel" at bounding box center [703, 187] width 66 height 28
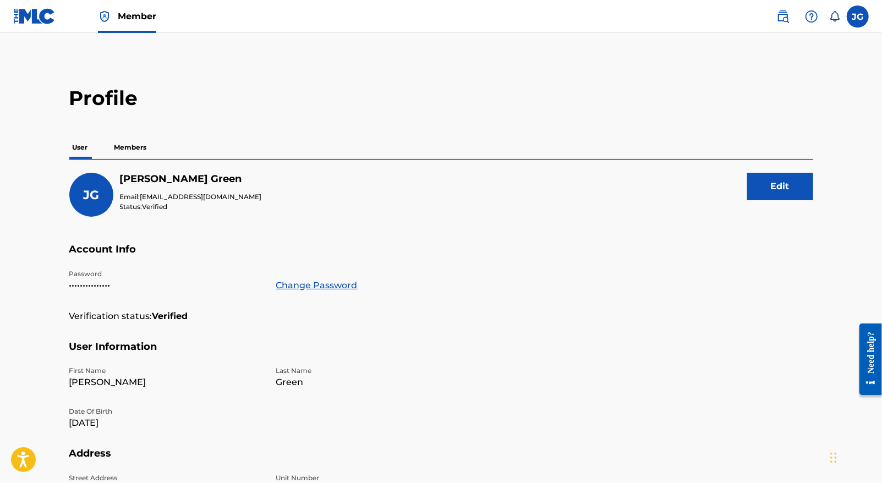
click at [856, 13] on label at bounding box center [858, 17] width 22 height 22
click at [858, 17] on input "JG James Foster Green jfgreen@msu.edu Notification Preferences Profile Log out" at bounding box center [858, 17] width 0 height 0
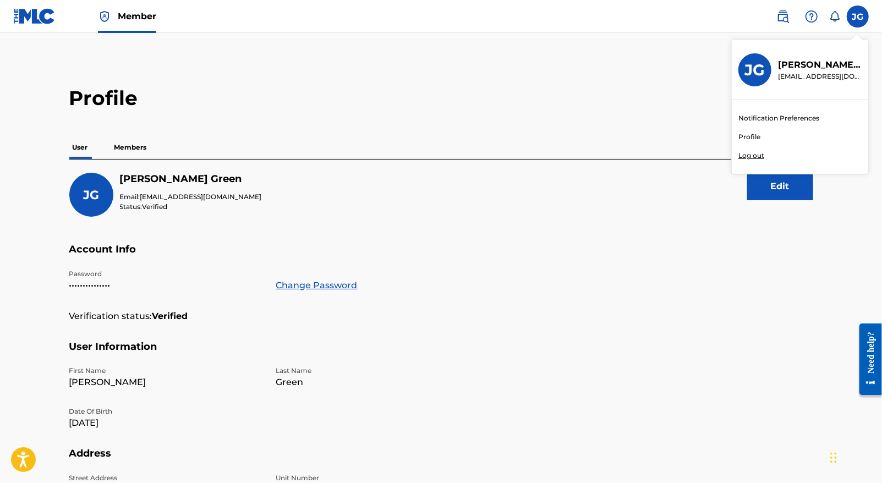
click at [751, 157] on p "Log out" at bounding box center [752, 156] width 26 height 10
click at [858, 17] on input "JG James Foster Green jfgreen@msu.edu Notification Preferences Profile Log out" at bounding box center [858, 17] width 0 height 0
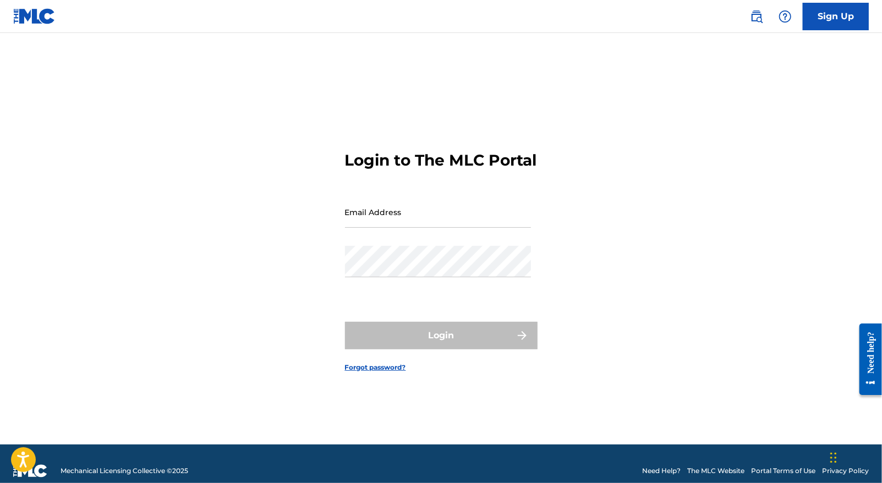
type input "[EMAIL_ADDRESS][DOMAIN_NAME]"
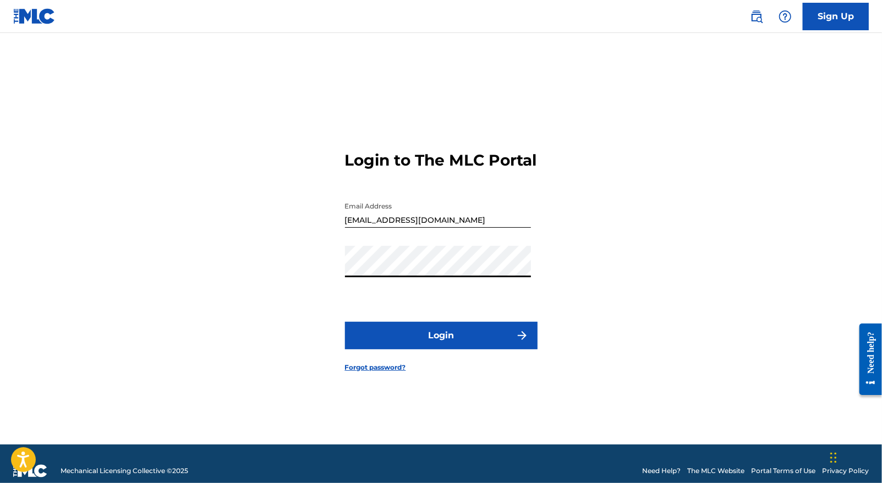
click at [663, 238] on div "Login to The MLC Portal Email Address jfgreen@msu.edu Password Login Forgot pas…" at bounding box center [441, 253] width 771 height 384
click at [433, 347] on button "Login" at bounding box center [441, 336] width 193 height 28
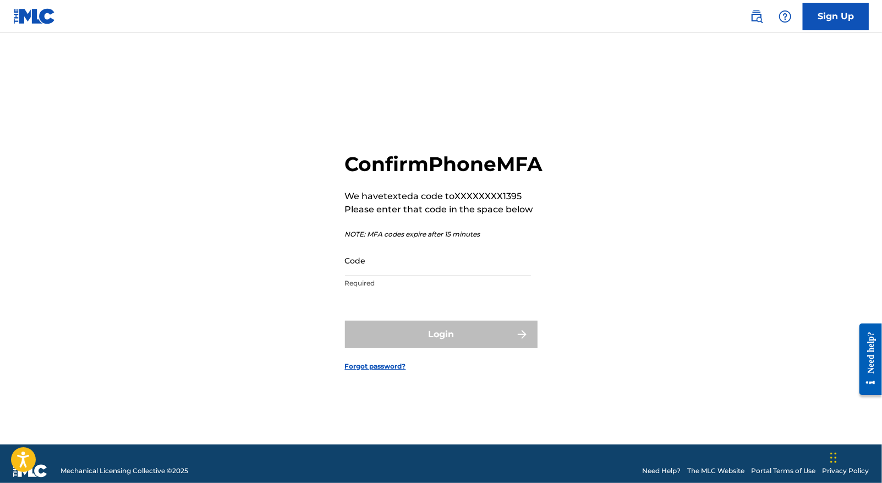
click at [369, 276] on input "Code" at bounding box center [438, 260] width 186 height 31
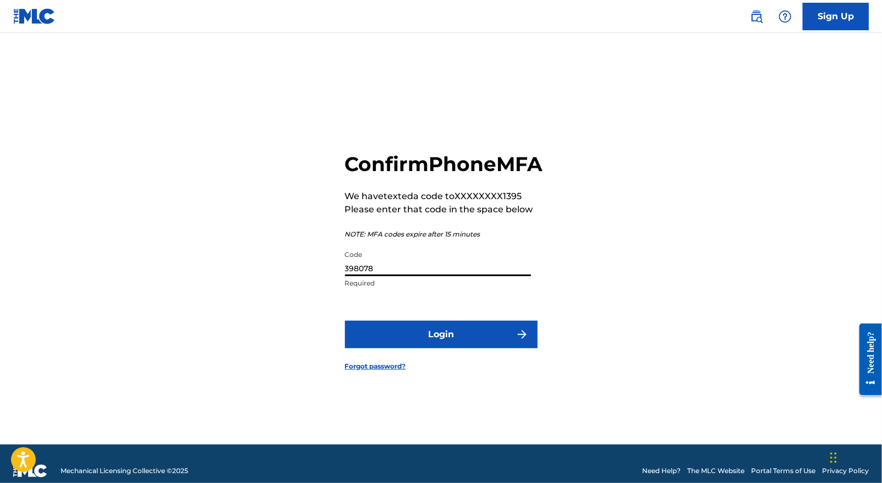
type input "398078"
click at [479, 348] on button "Login" at bounding box center [441, 335] width 193 height 28
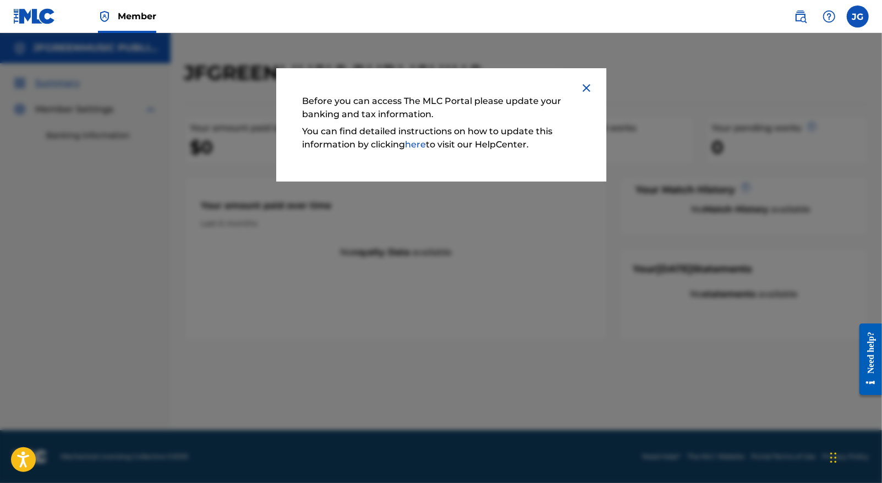
click at [589, 87] on img at bounding box center [586, 87] width 13 height 13
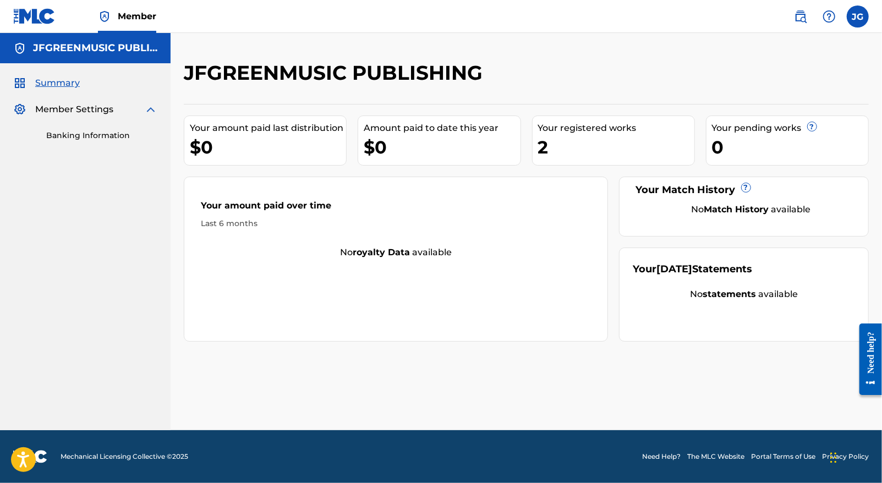
click at [872, 341] on div "Need help?" at bounding box center [870, 352] width 15 height 42
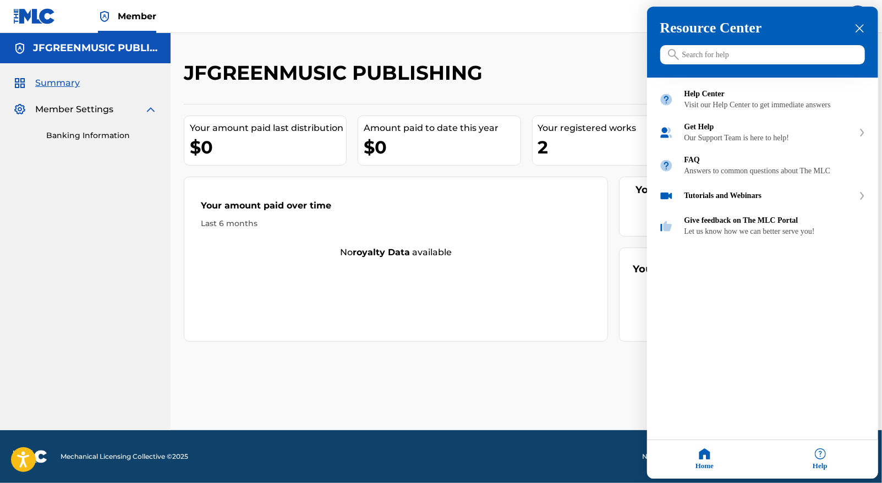
click at [719, 52] on input "Search for help" at bounding box center [762, 55] width 205 height 19
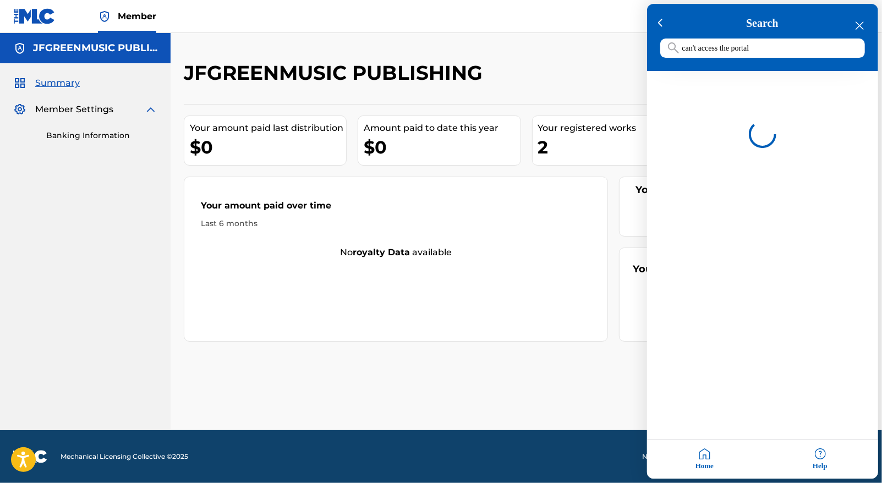
type input "can't access the portal"
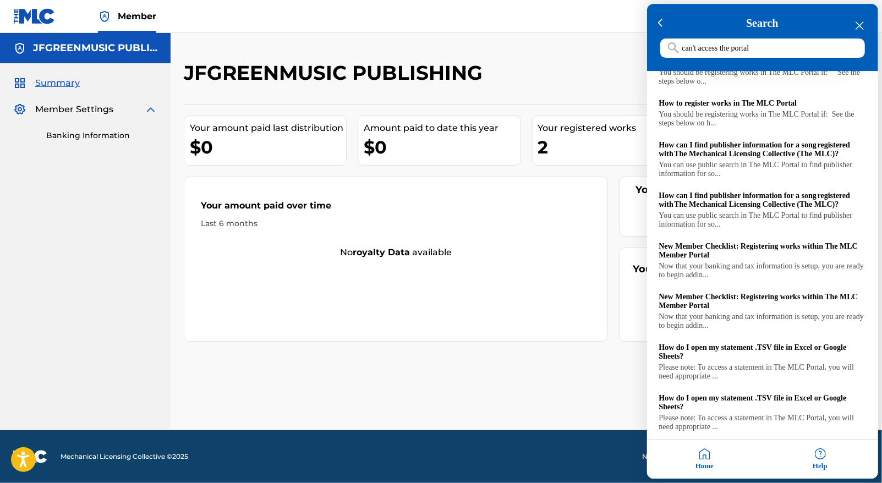
scroll to position [146, 0]
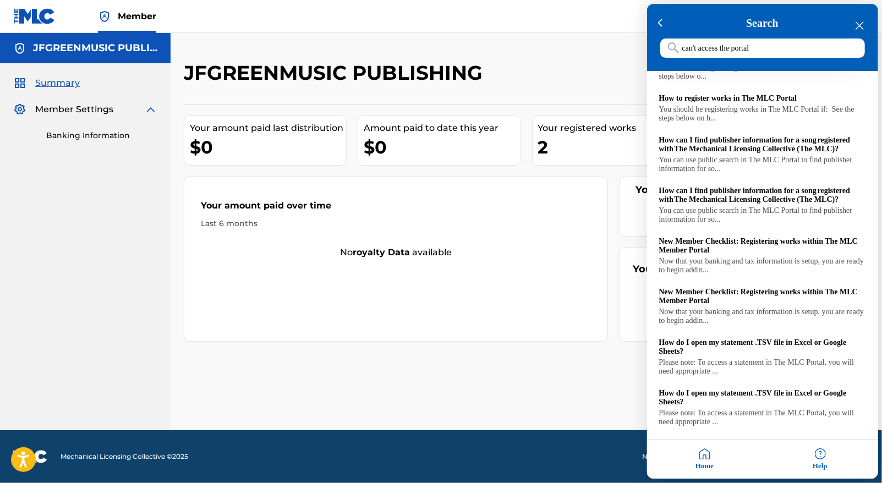
click at [818, 455] on div "Help" at bounding box center [821, 460] width 116 height 39
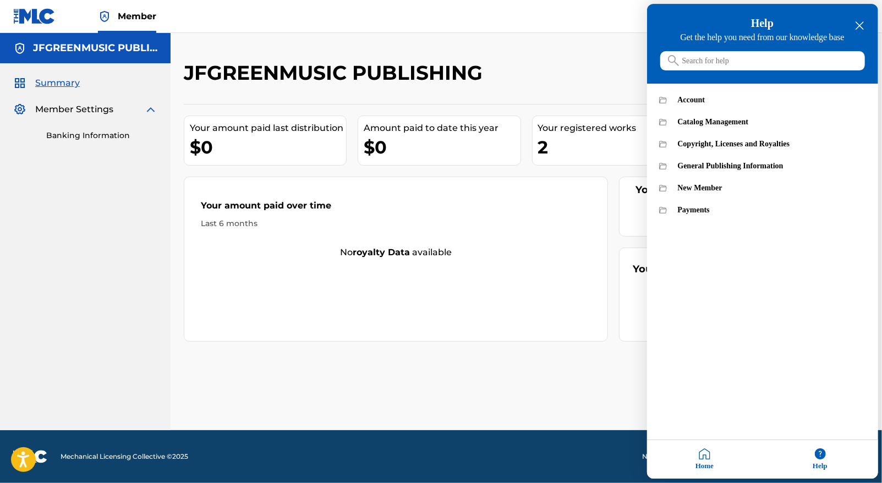
click at [859, 23] on icon "close resource center" at bounding box center [860, 26] width 8 height 8
